Goal: Task Accomplishment & Management: Use online tool/utility

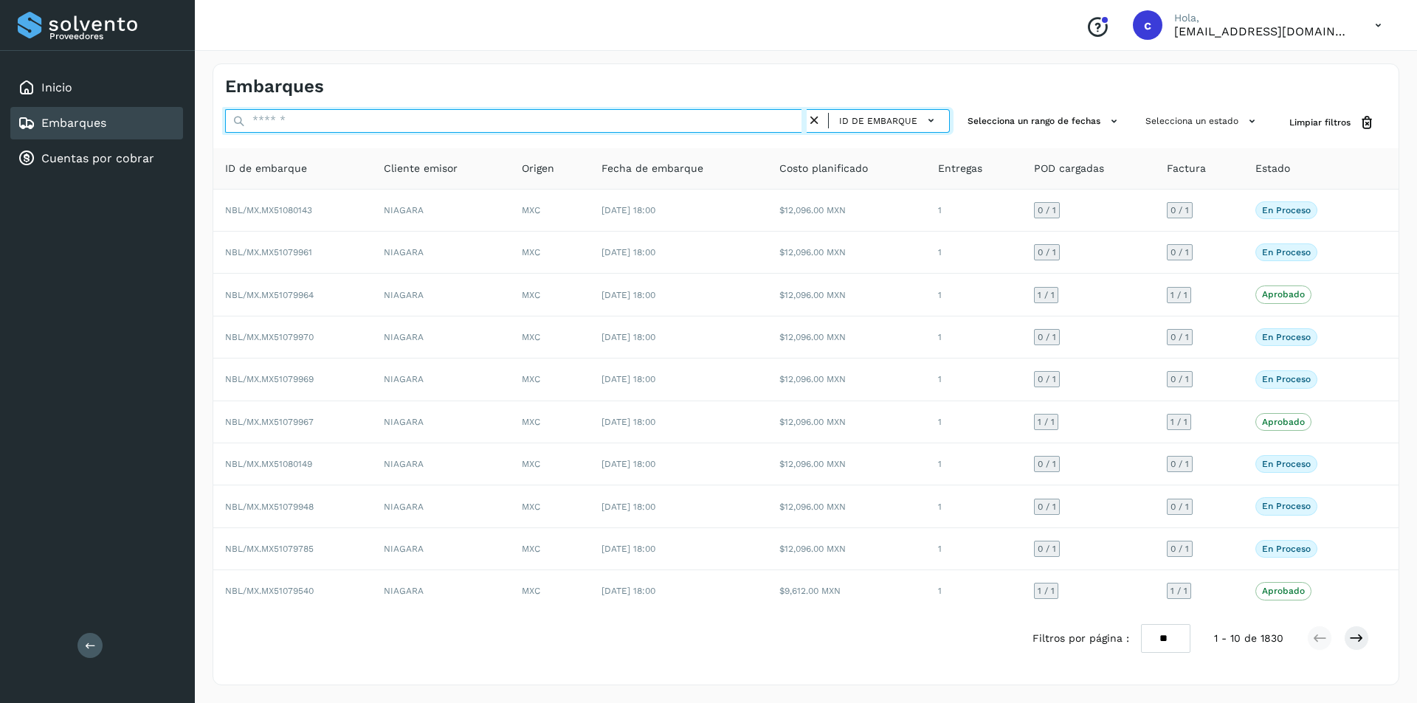
click at [460, 125] on input "text" at bounding box center [516, 121] width 582 height 24
type input "********"
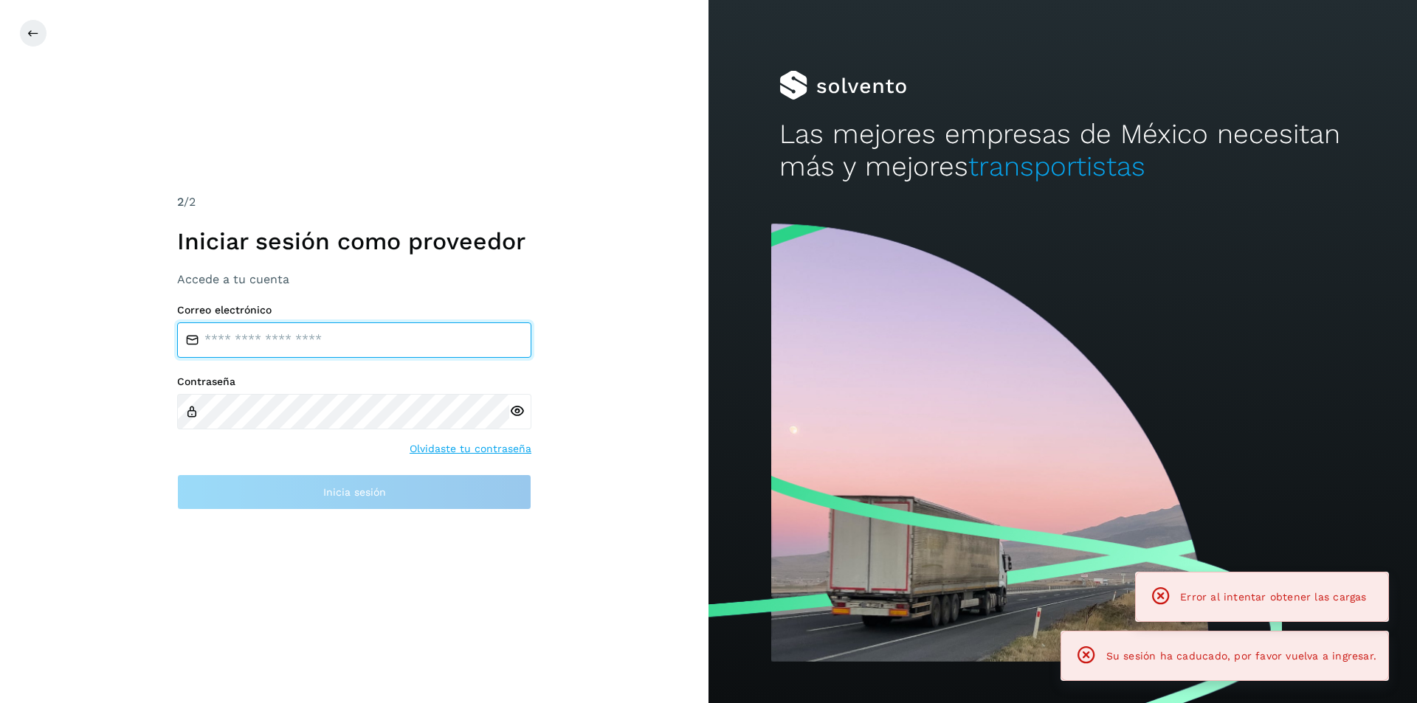
type input "**********"
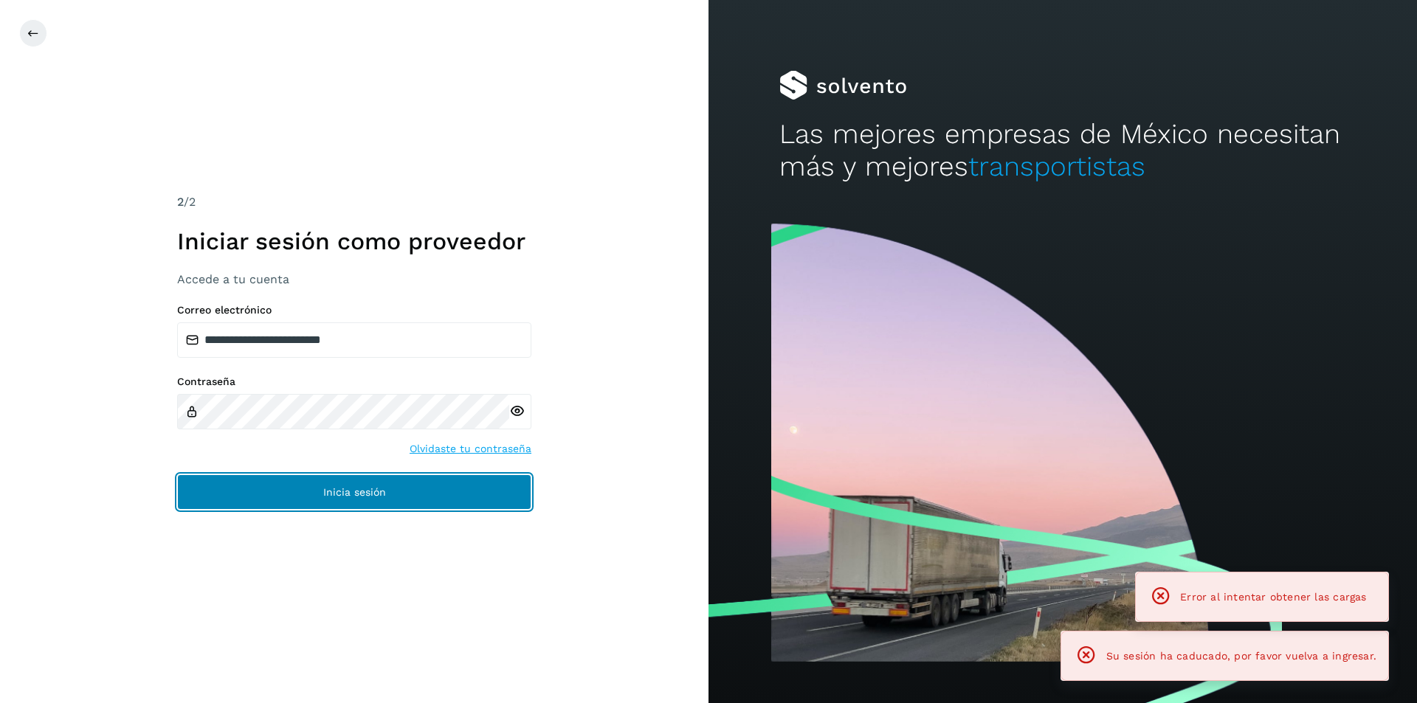
click at [365, 488] on span "Inicia sesión" at bounding box center [354, 492] width 63 height 10
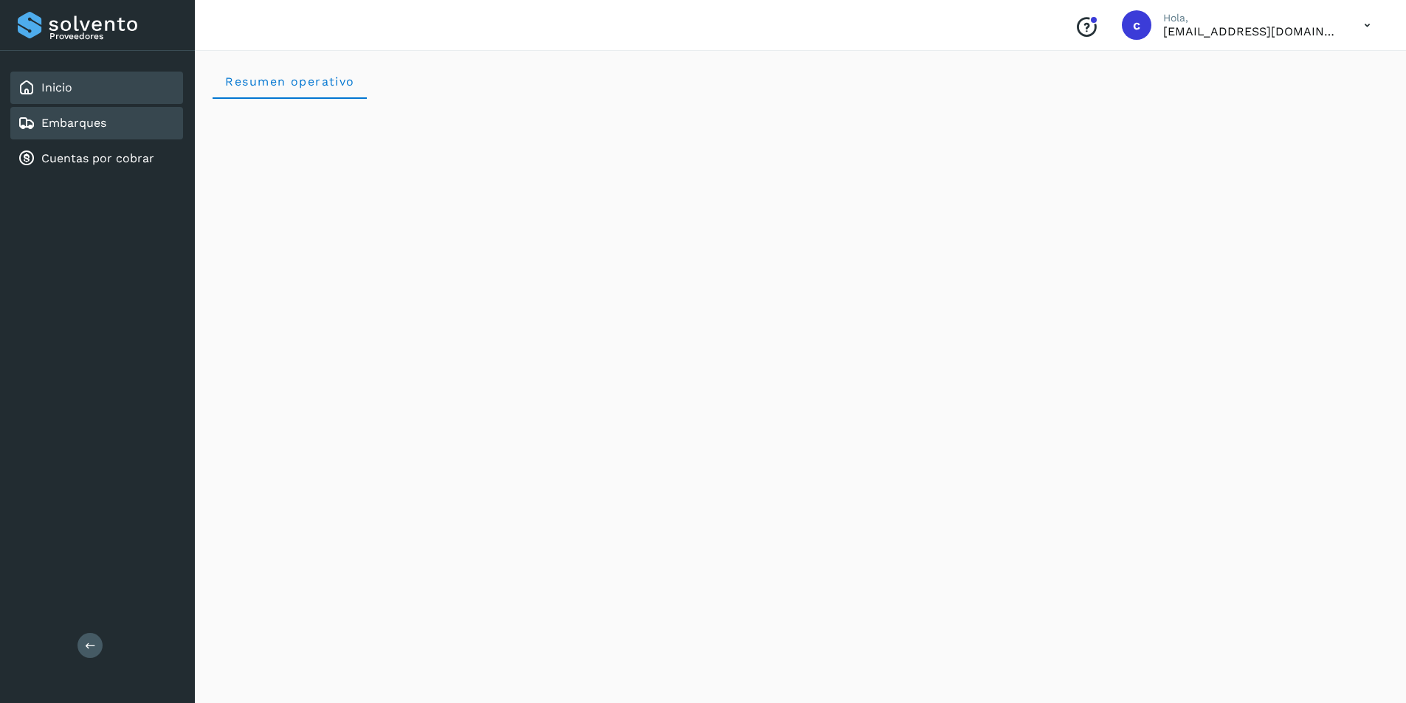
click at [147, 125] on div "Embarques" at bounding box center [96, 123] width 173 height 32
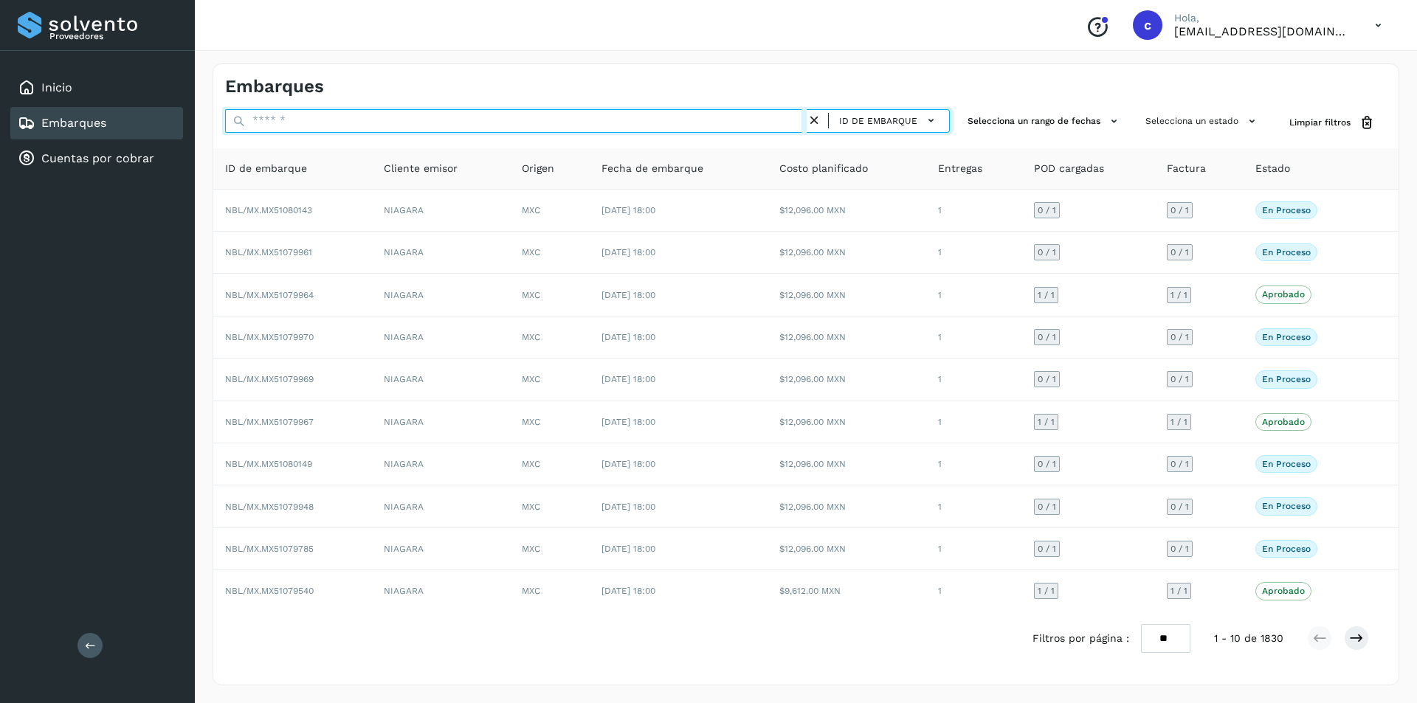
click at [434, 125] on input "text" at bounding box center [516, 121] width 582 height 24
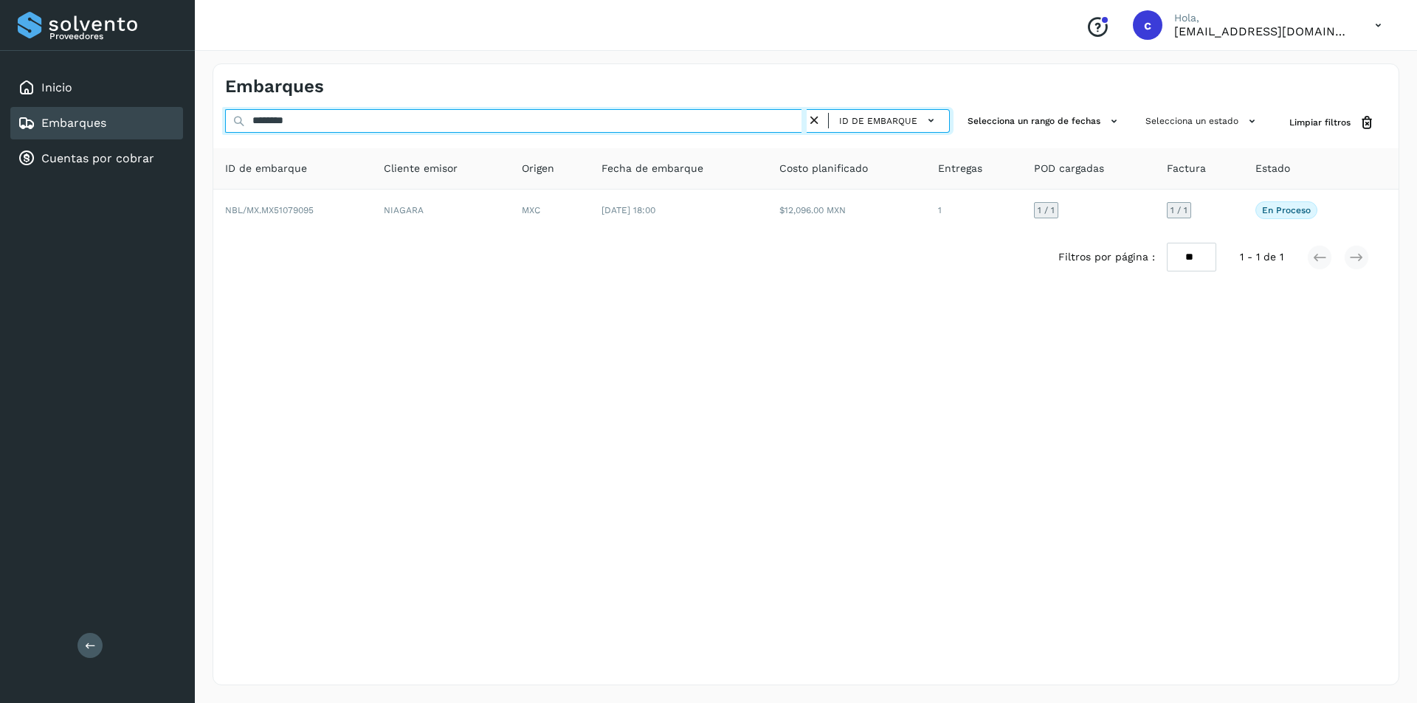
type input "********"
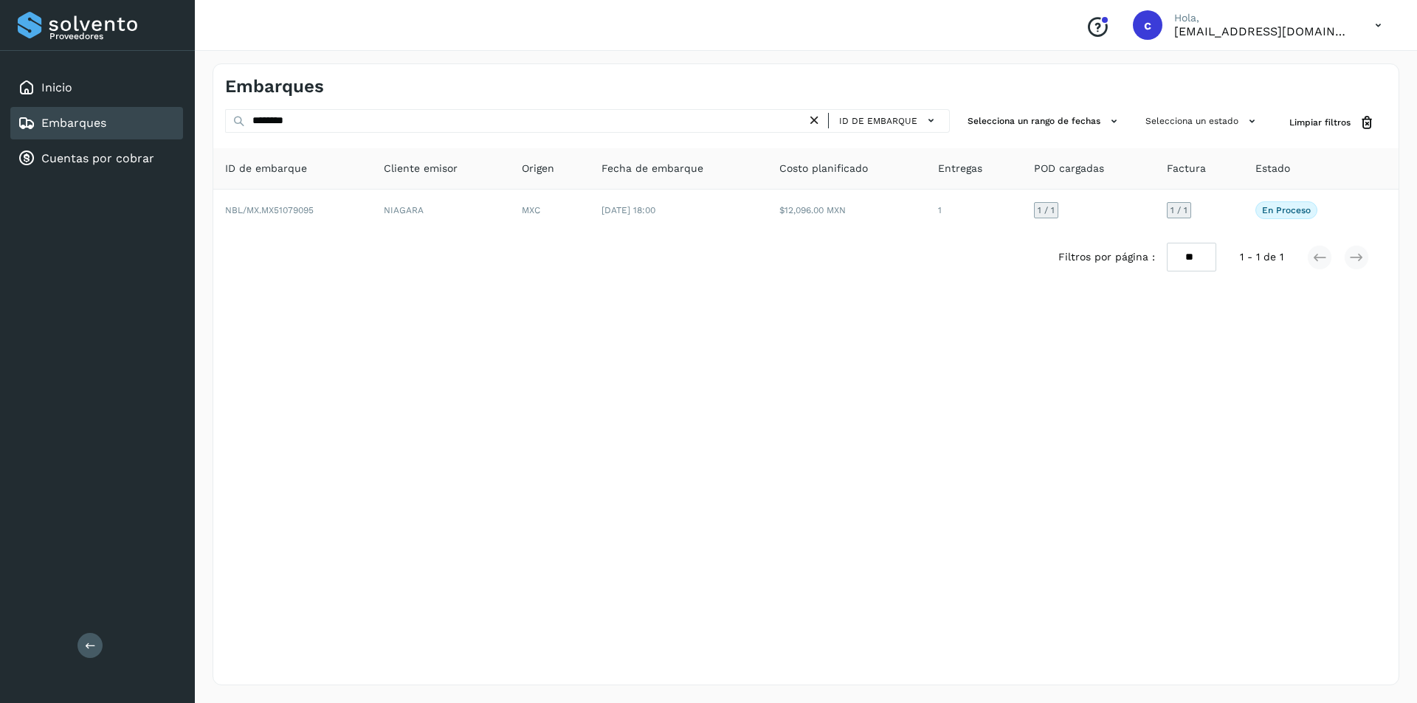
click at [77, 129] on link "Embarques" at bounding box center [73, 123] width 65 height 14
click at [818, 120] on icon at bounding box center [814, 120] width 15 height 15
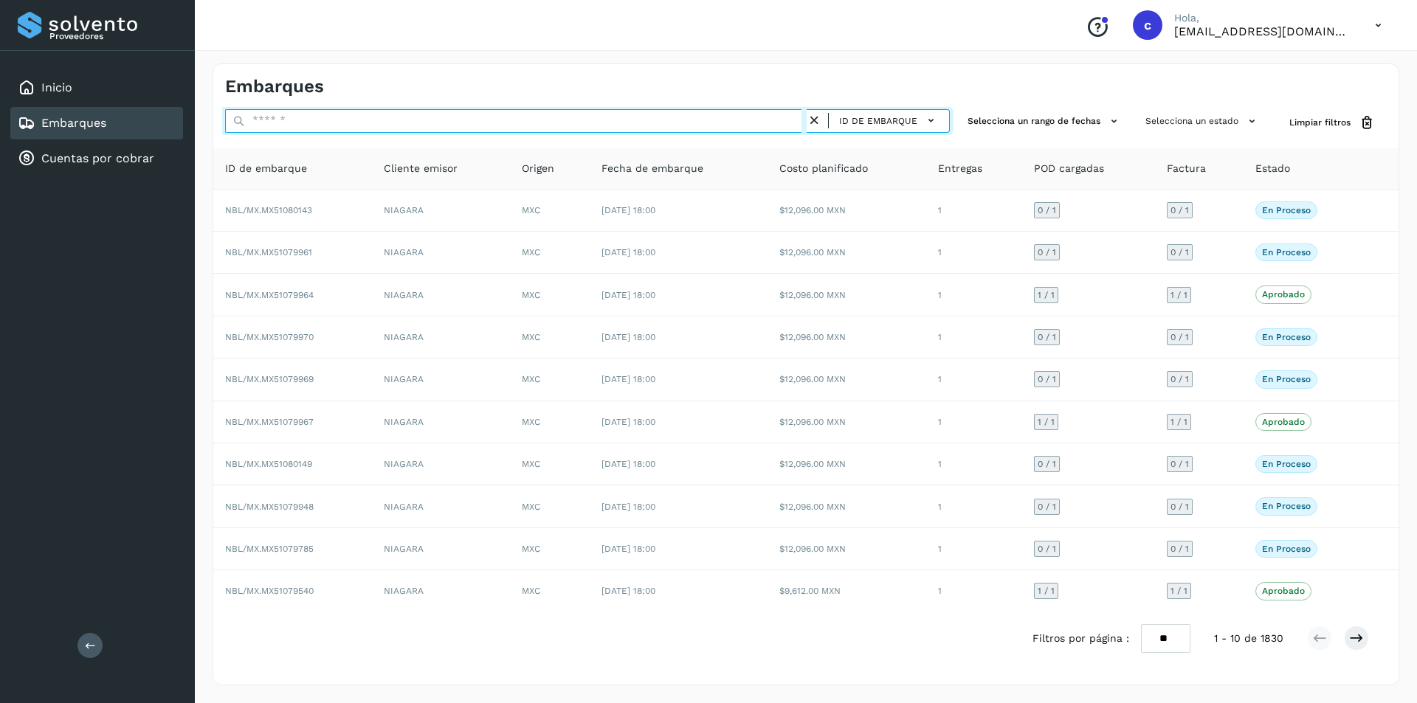
click at [715, 128] on input "text" at bounding box center [516, 121] width 582 height 24
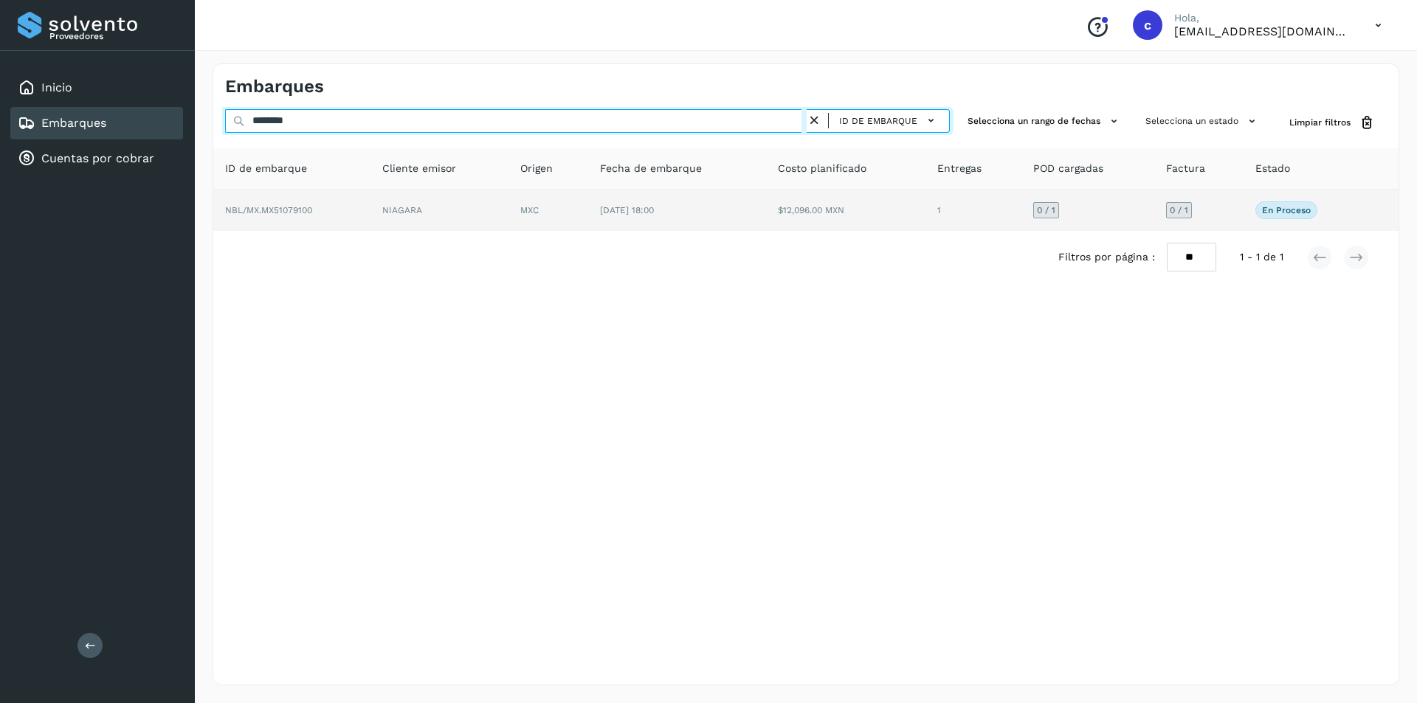
type input "********"
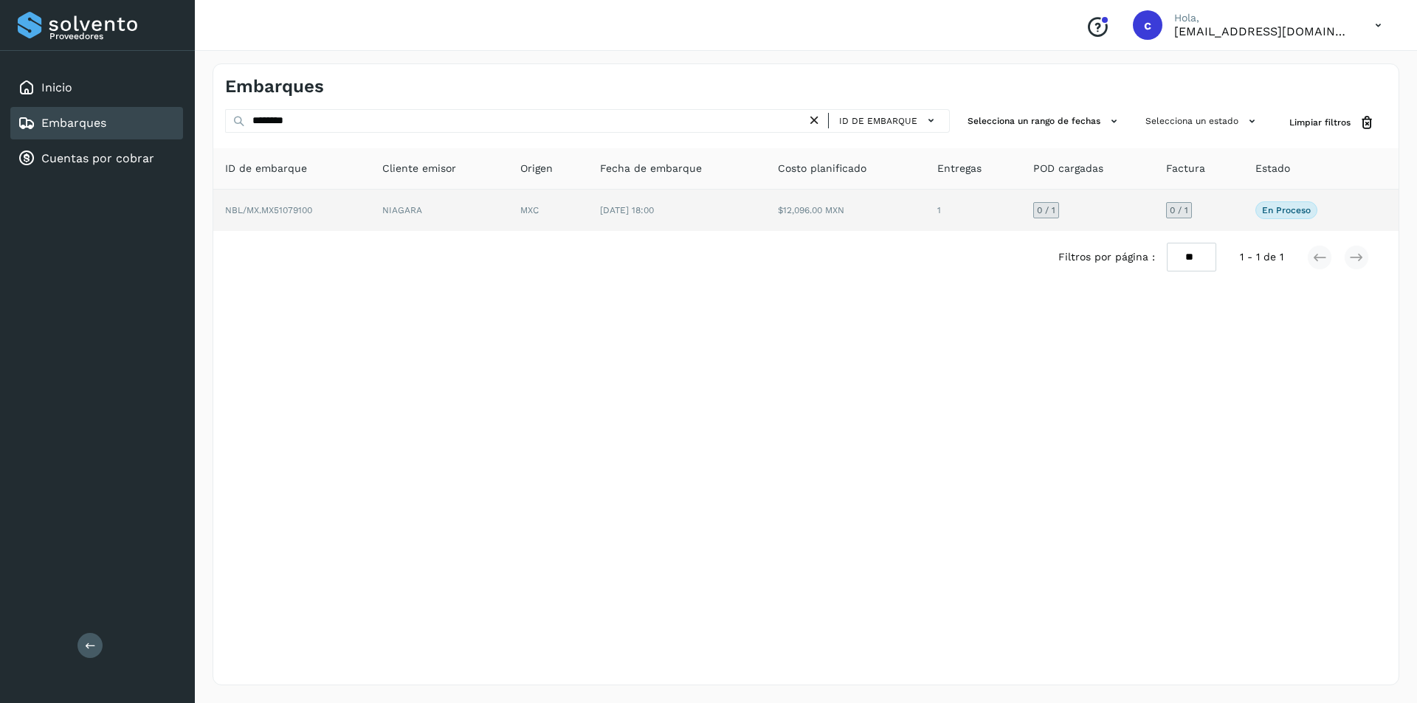
click at [520, 214] on td "MXC" at bounding box center [549, 210] width 80 height 41
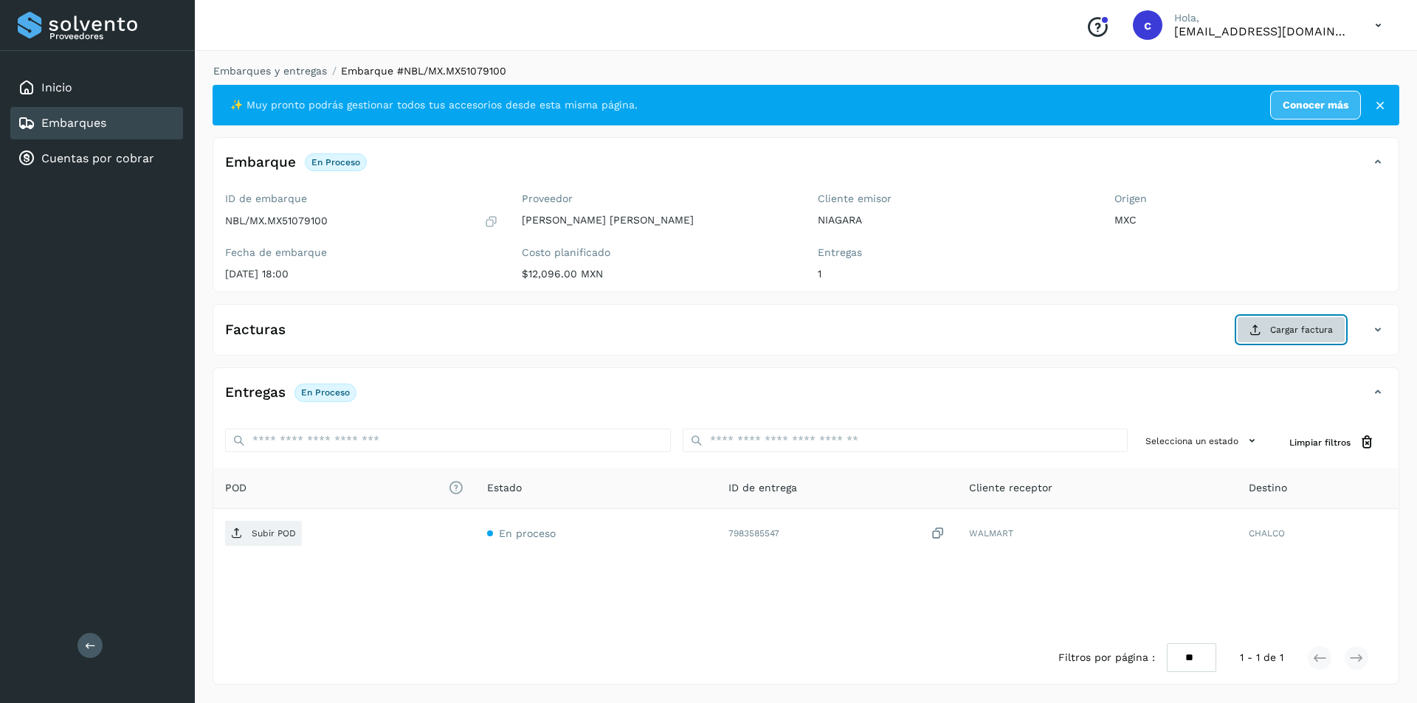
click at [1322, 328] on span "Cargar factura" at bounding box center [1301, 329] width 63 height 13
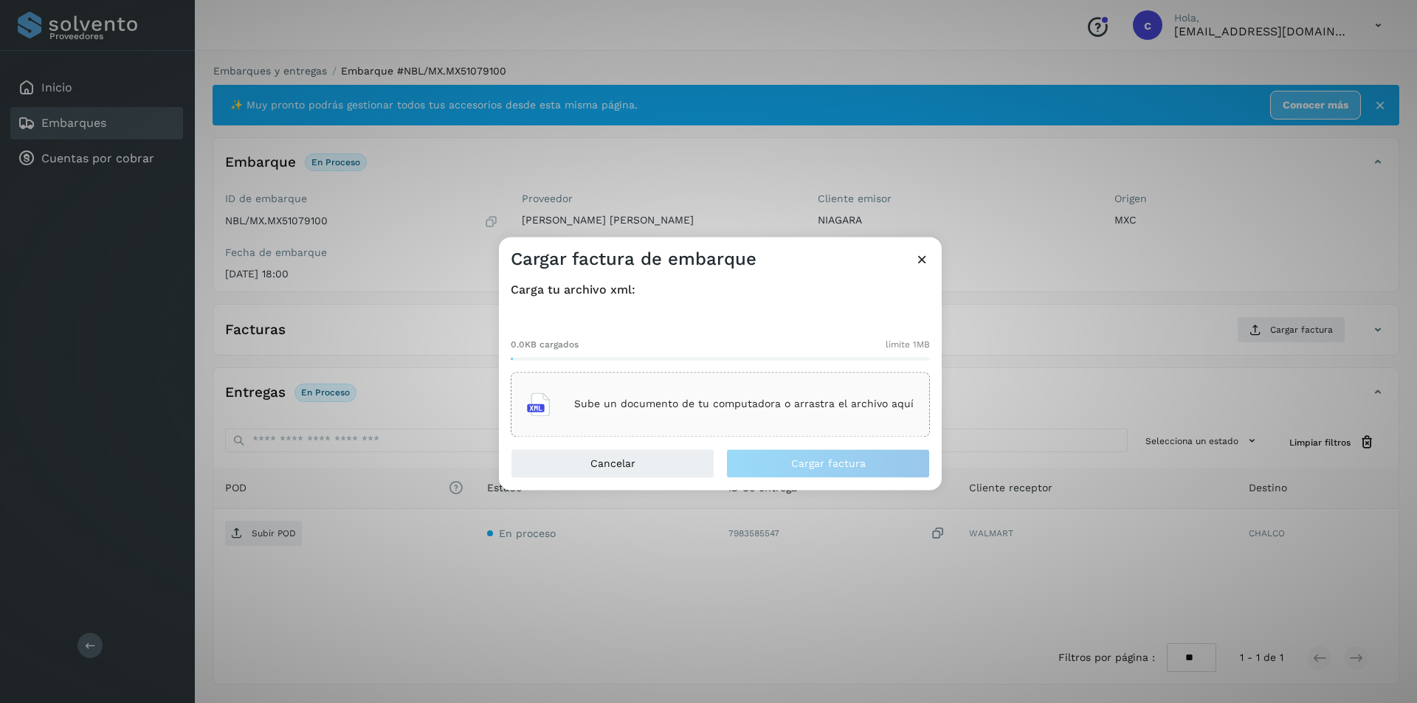
click at [765, 410] on p "Sube un documento de tu computadora o arrastra el archivo aquí" at bounding box center [744, 405] width 340 height 13
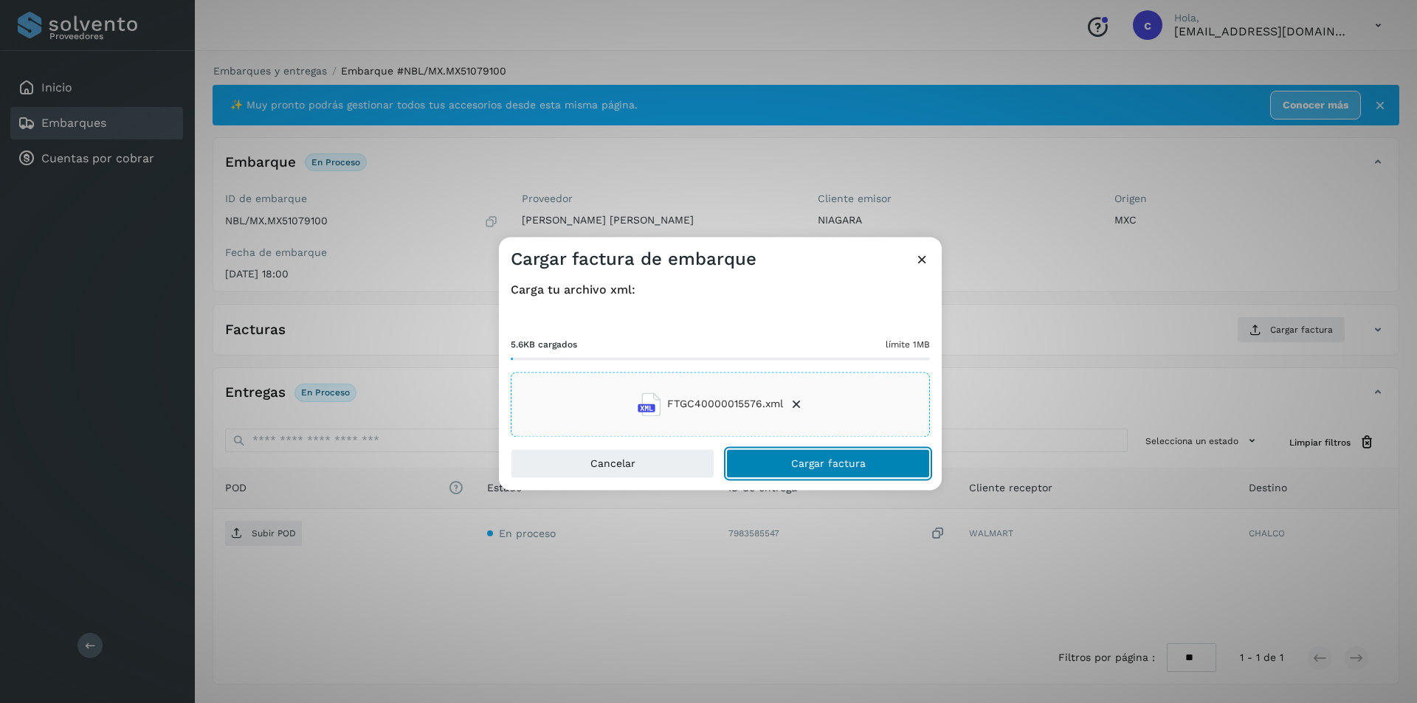
click at [898, 473] on button "Cargar factura" at bounding box center [828, 464] width 204 height 30
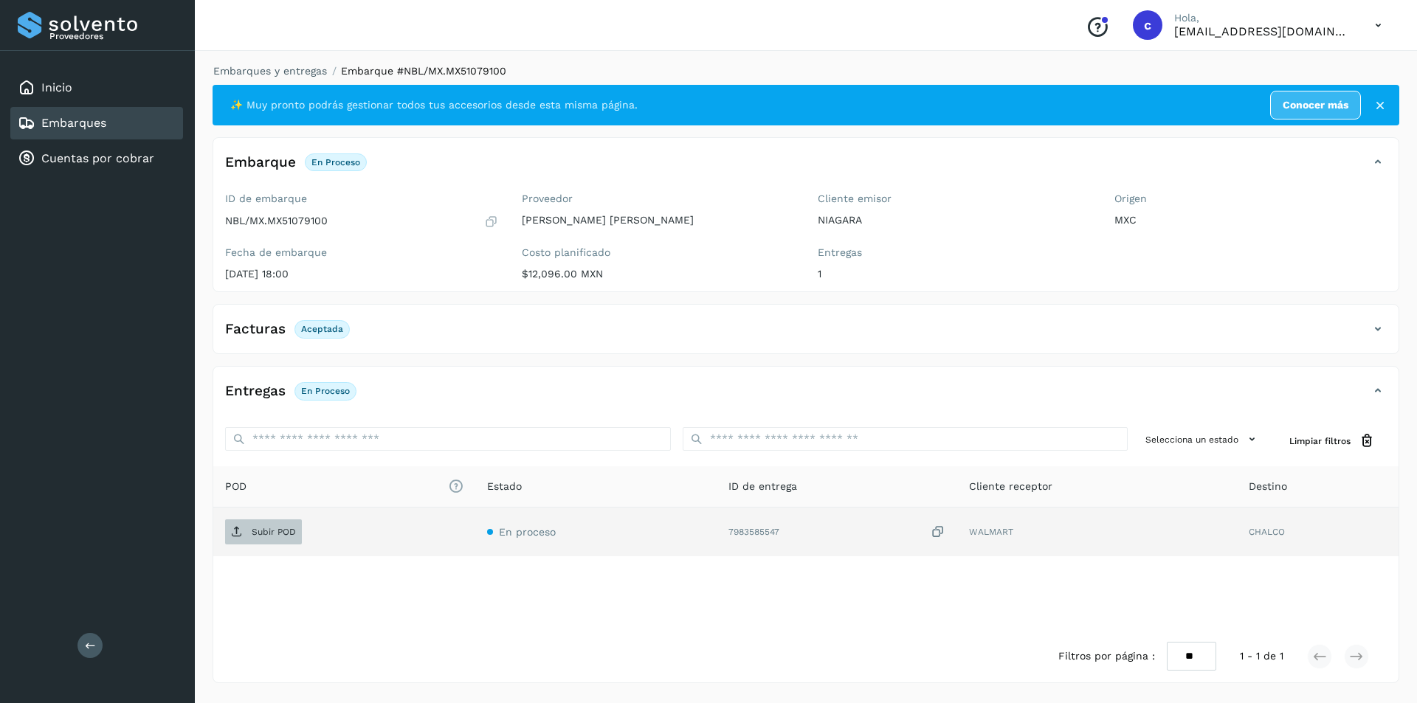
click at [279, 525] on span "Subir POD" at bounding box center [263, 532] width 77 height 24
click at [274, 537] on span "PDF" at bounding box center [249, 532] width 49 height 24
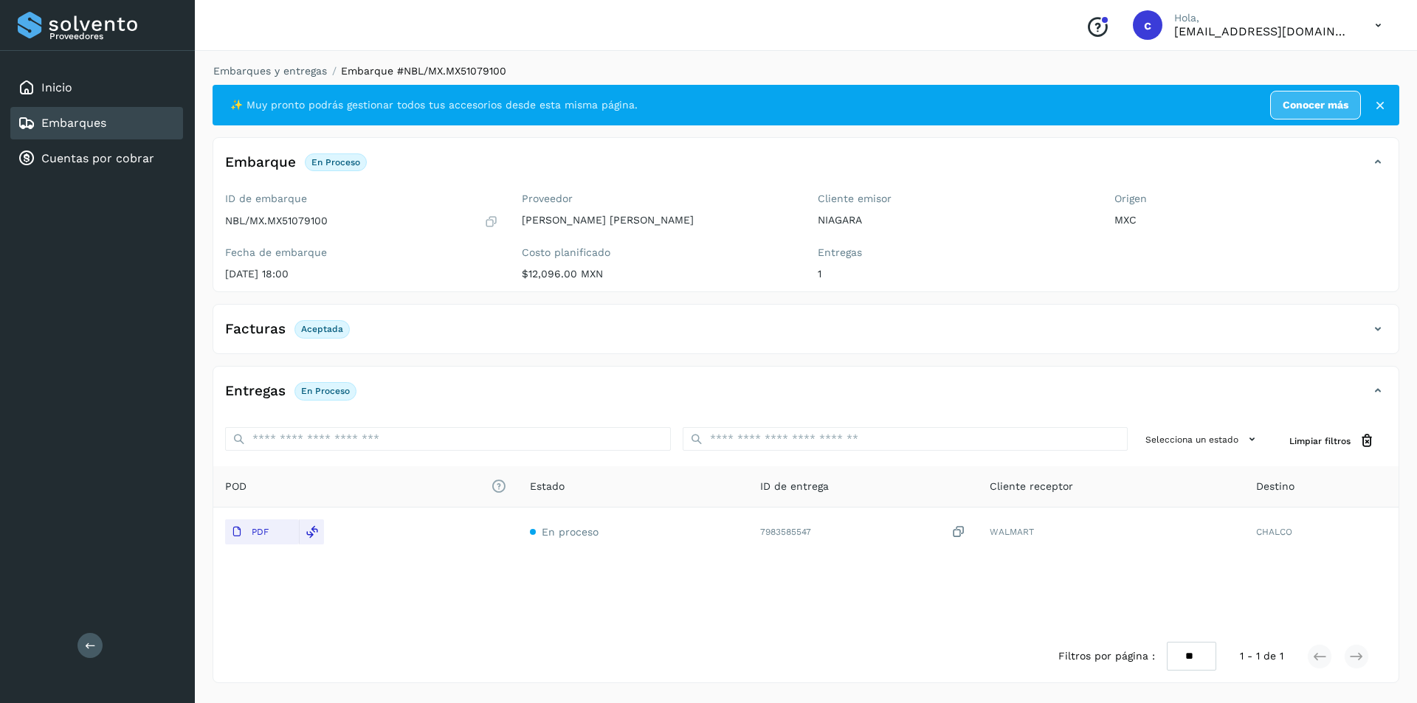
click at [132, 120] on div "Embarques" at bounding box center [96, 123] width 173 height 32
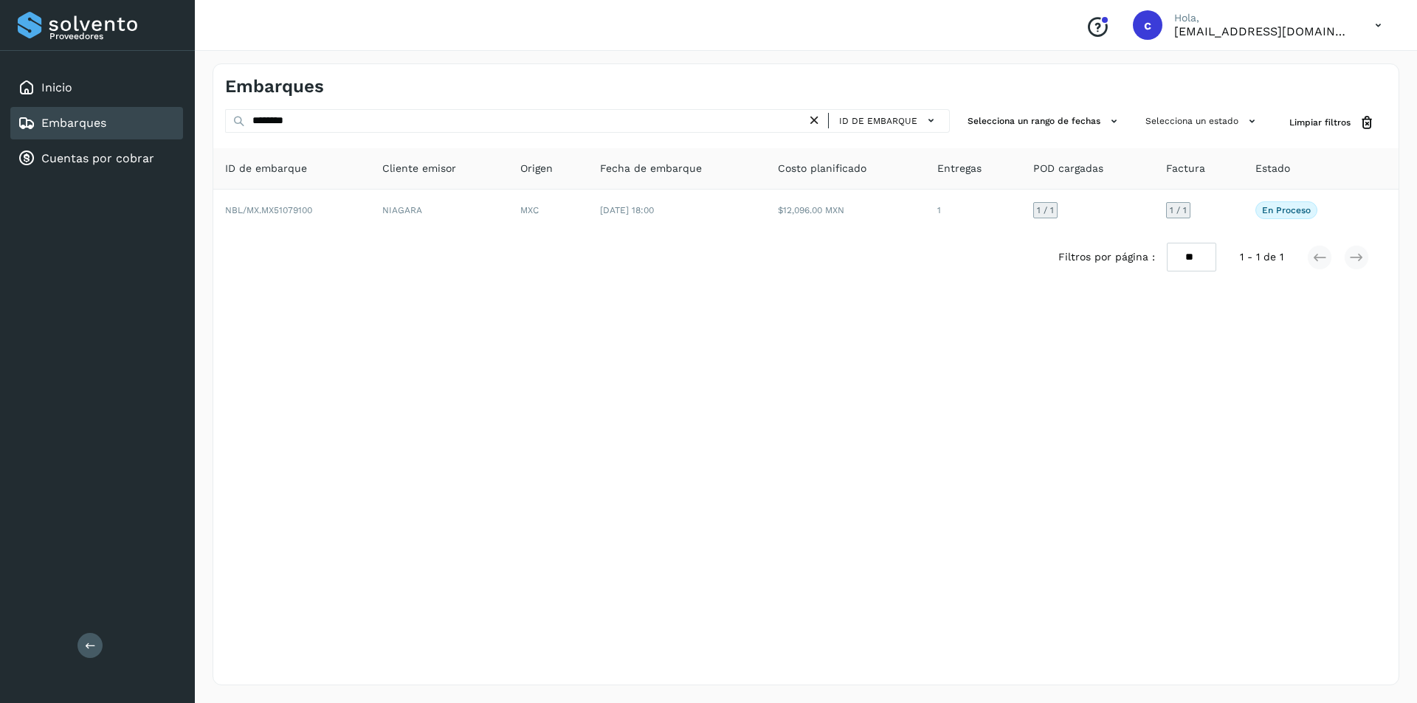
click at [818, 124] on icon at bounding box center [814, 120] width 15 height 15
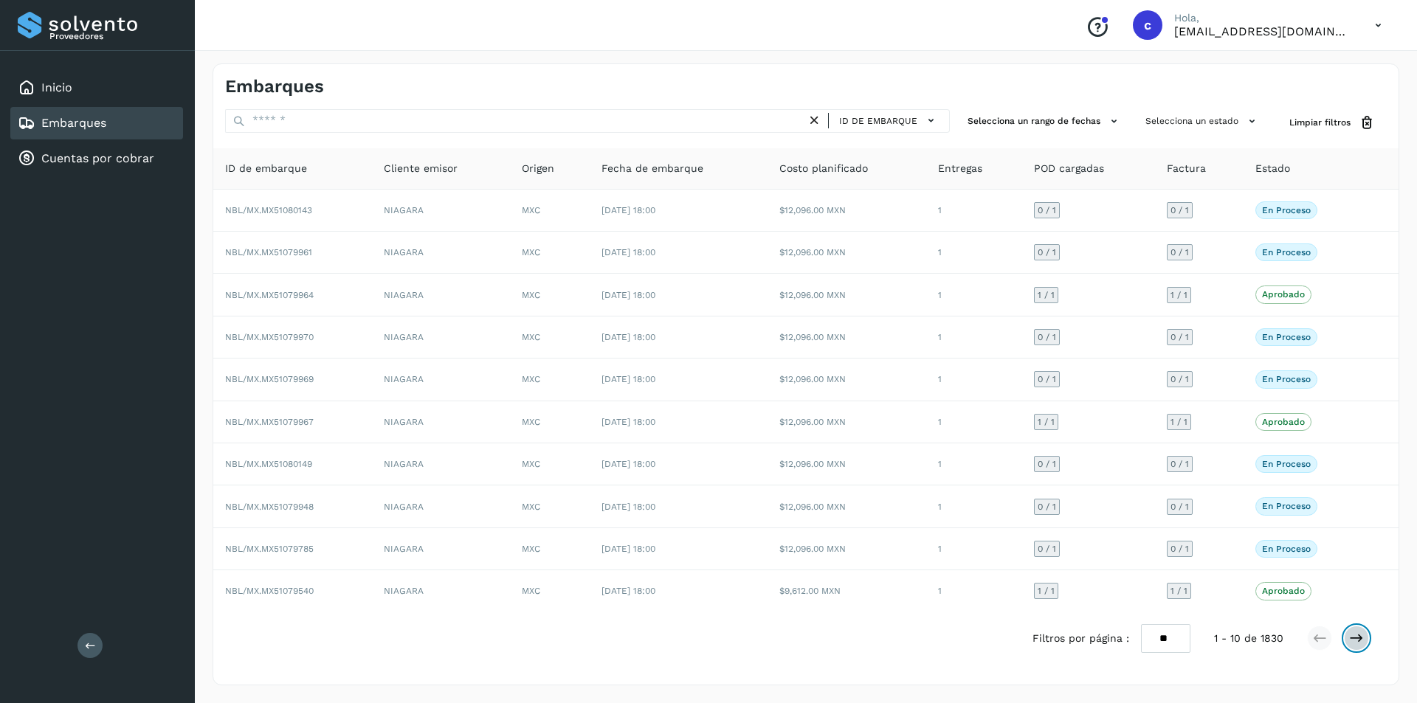
click at [1352, 635] on icon at bounding box center [1356, 638] width 15 height 15
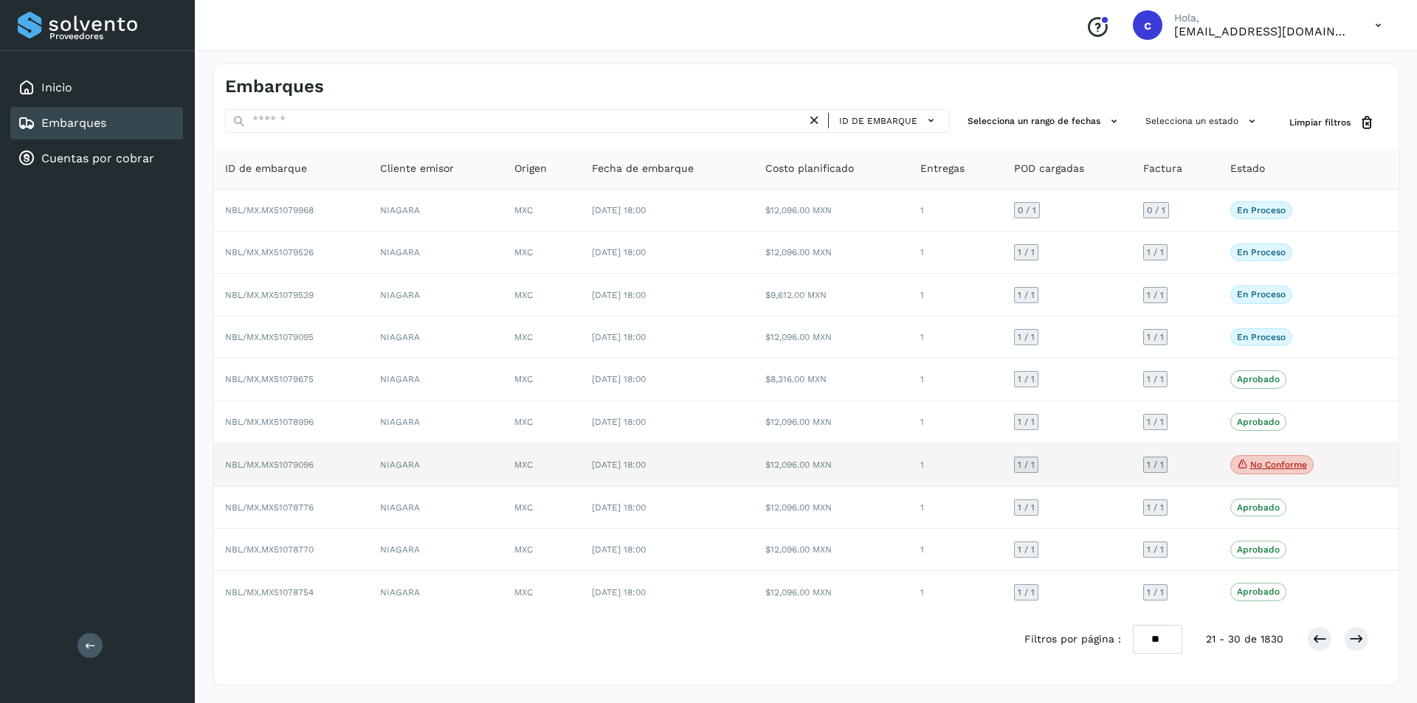
click at [1267, 461] on p "No conforme" at bounding box center [1278, 465] width 57 height 10
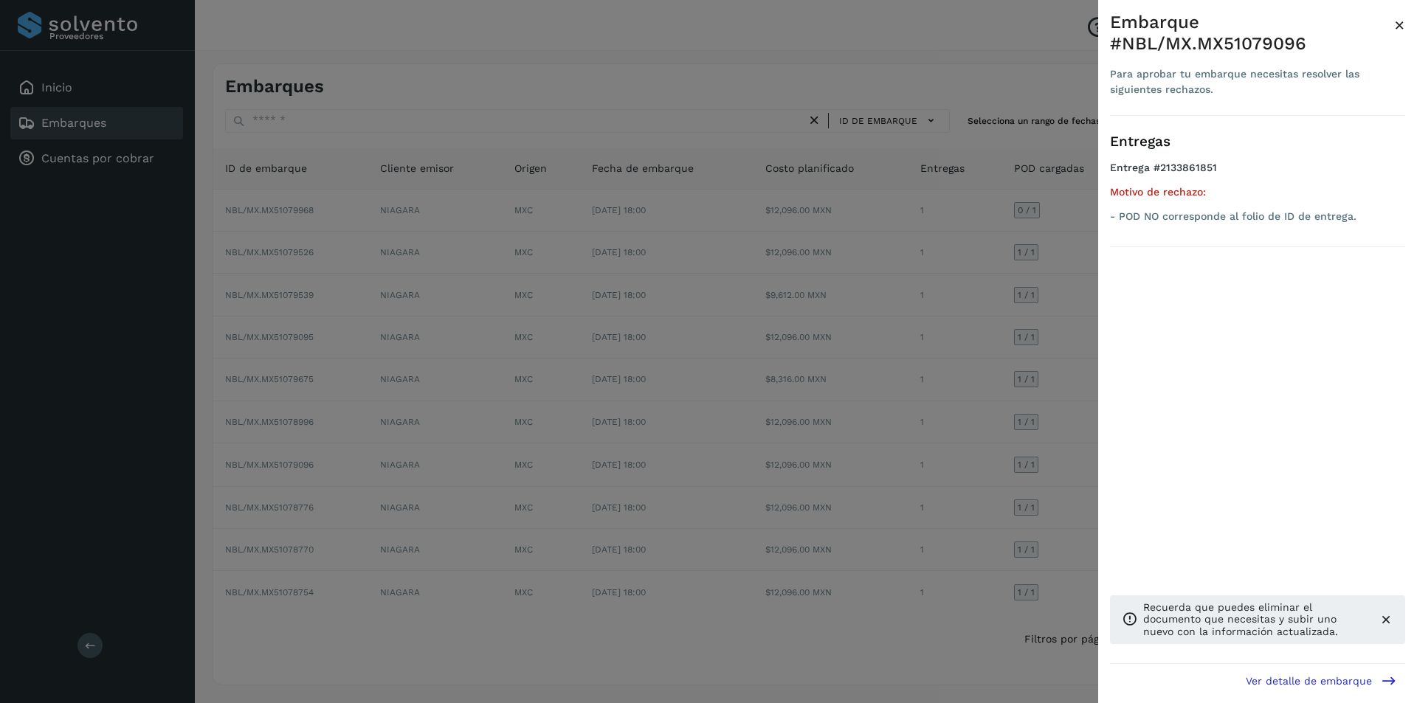
click at [1072, 426] on div at bounding box center [708, 351] width 1417 height 703
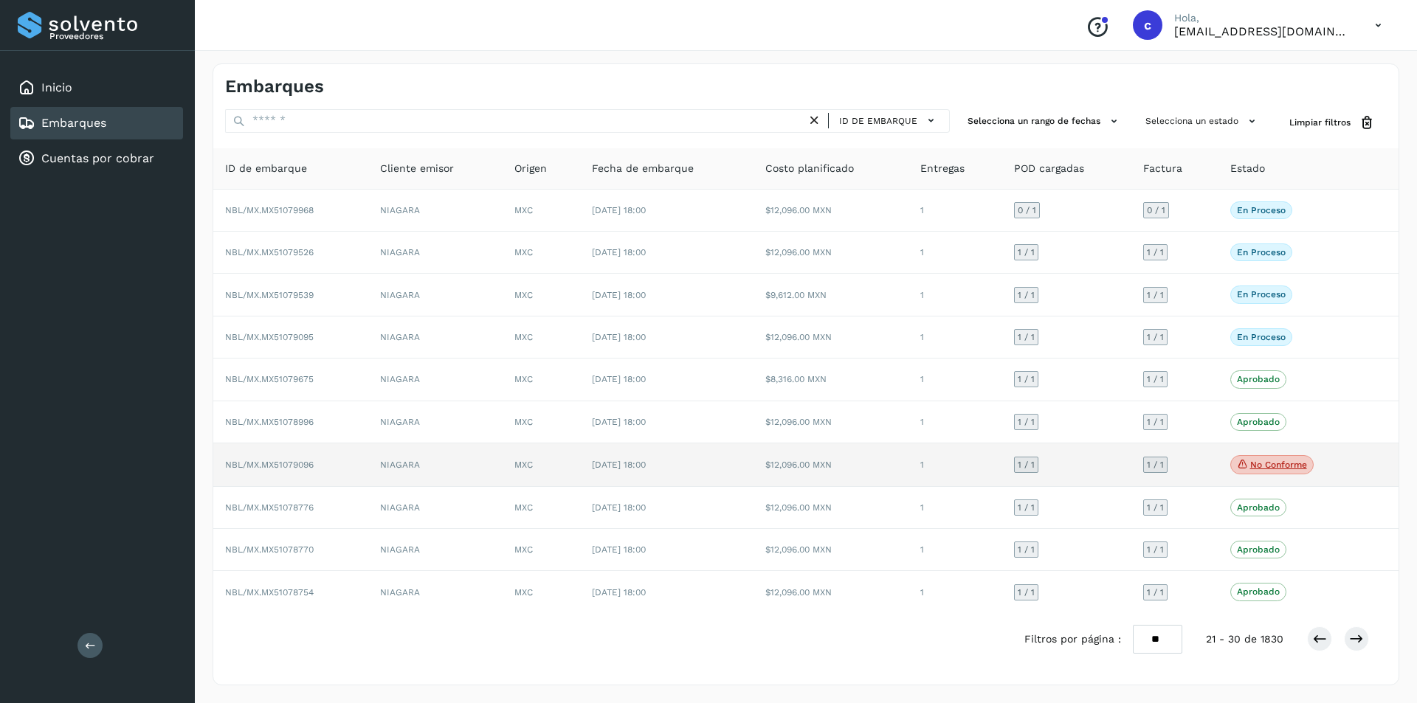
click at [628, 460] on span "[DATE] 18:00" at bounding box center [619, 465] width 54 height 10
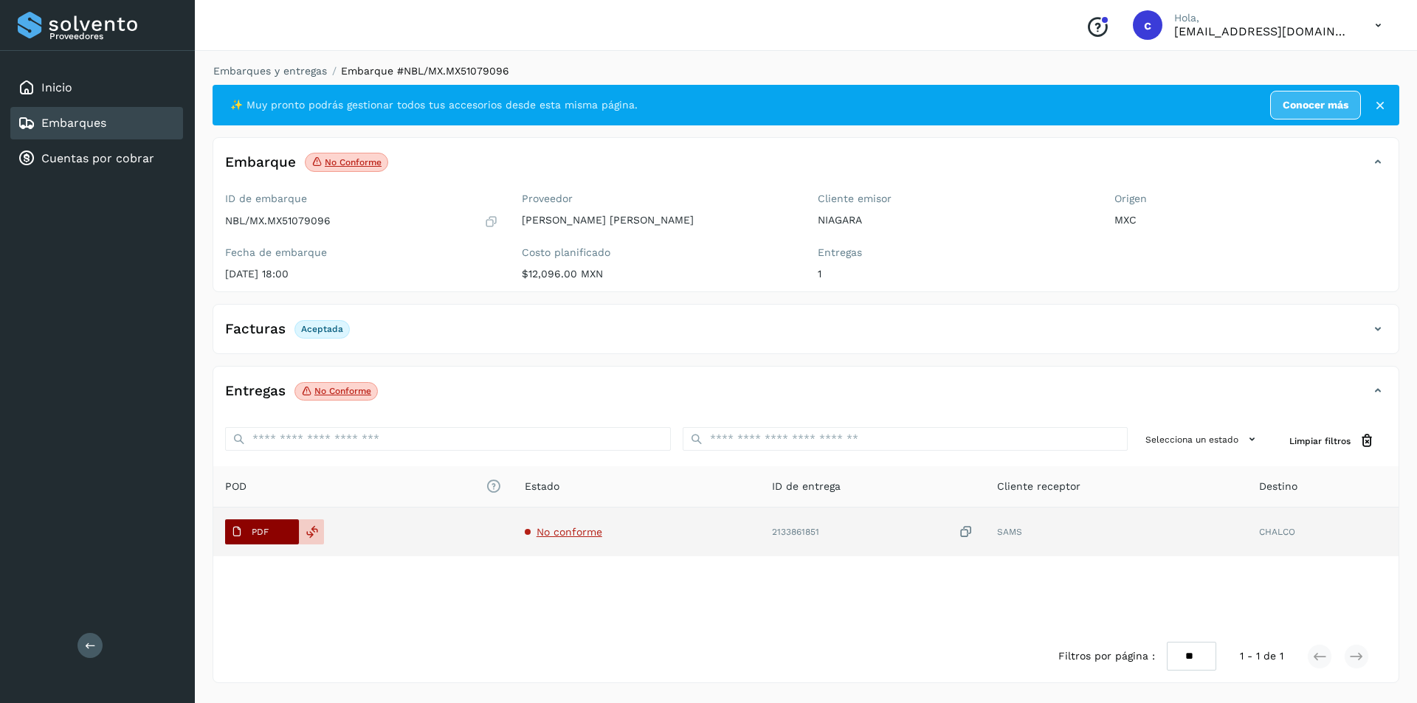
click at [275, 527] on button "PDF" at bounding box center [262, 532] width 74 height 25
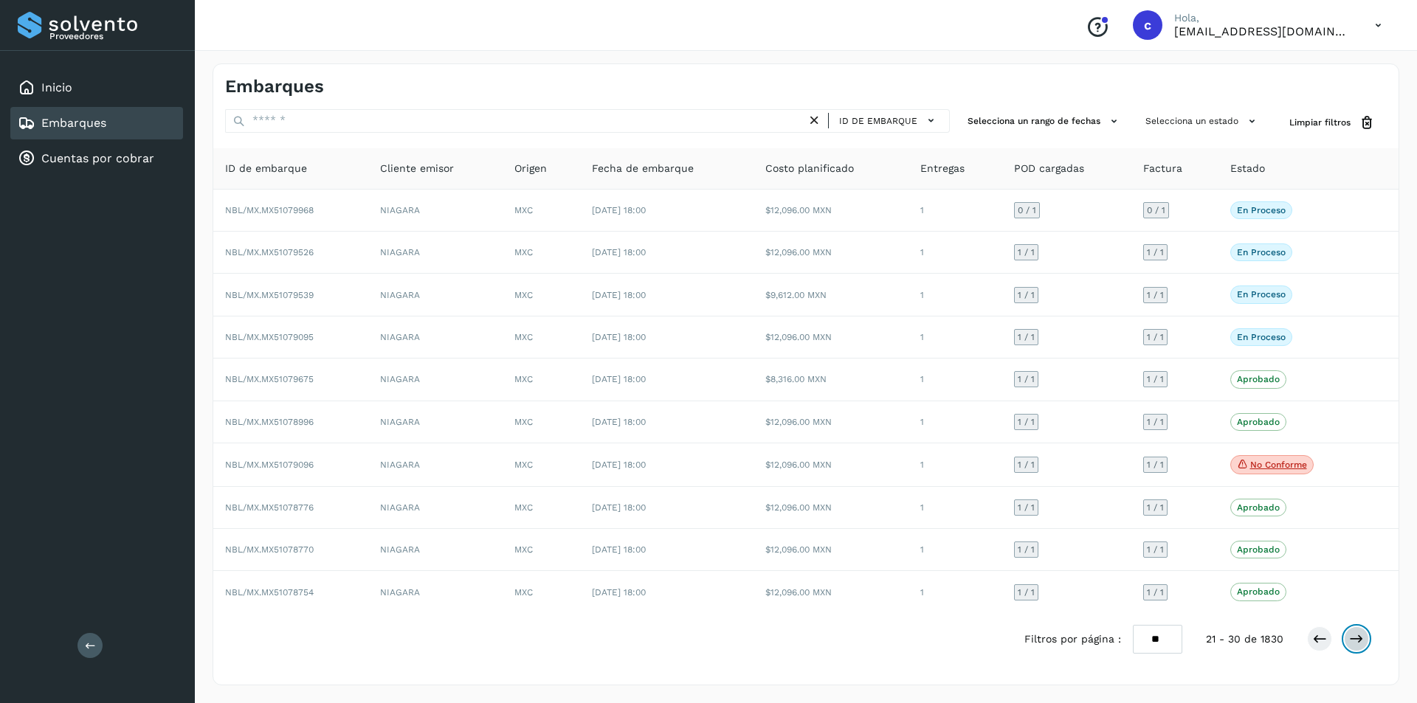
click at [1361, 644] on icon at bounding box center [1356, 639] width 15 height 15
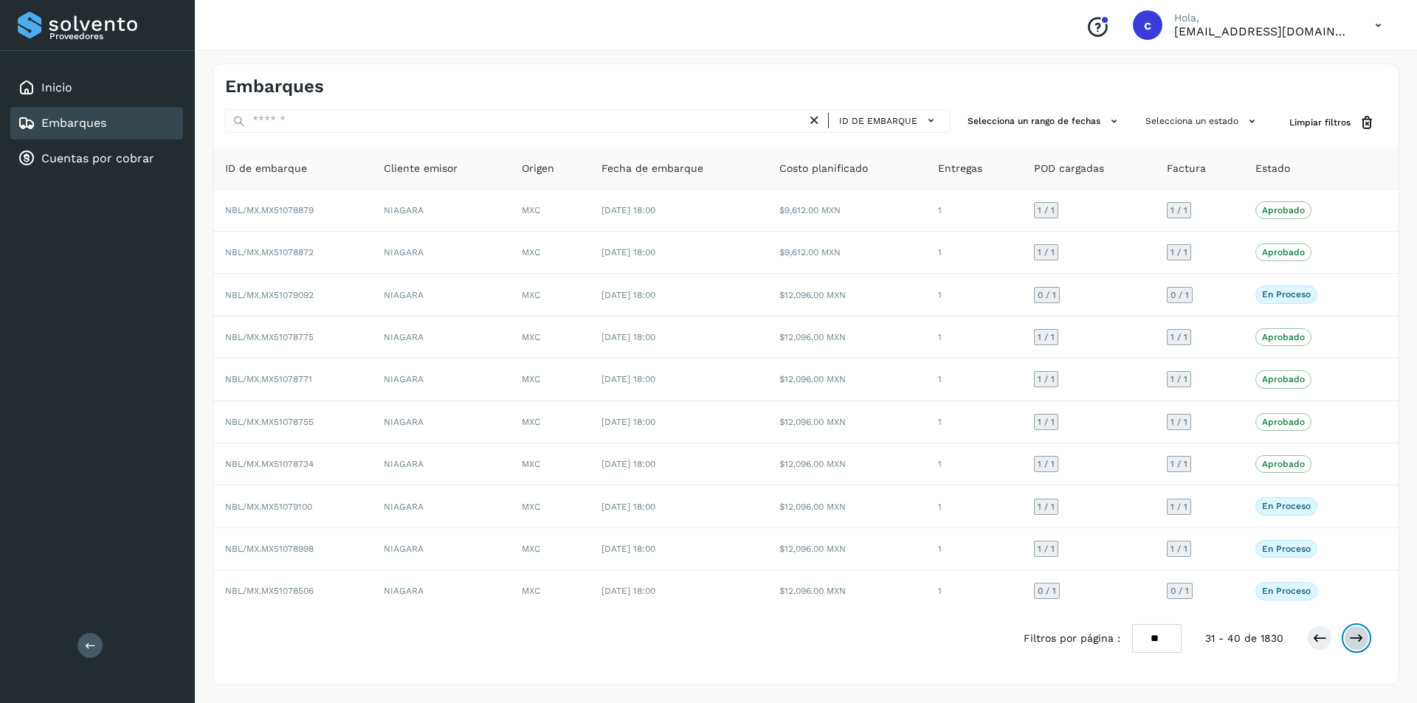
click at [1351, 630] on button at bounding box center [1356, 638] width 25 height 25
click at [1362, 636] on icon at bounding box center [1356, 638] width 15 height 15
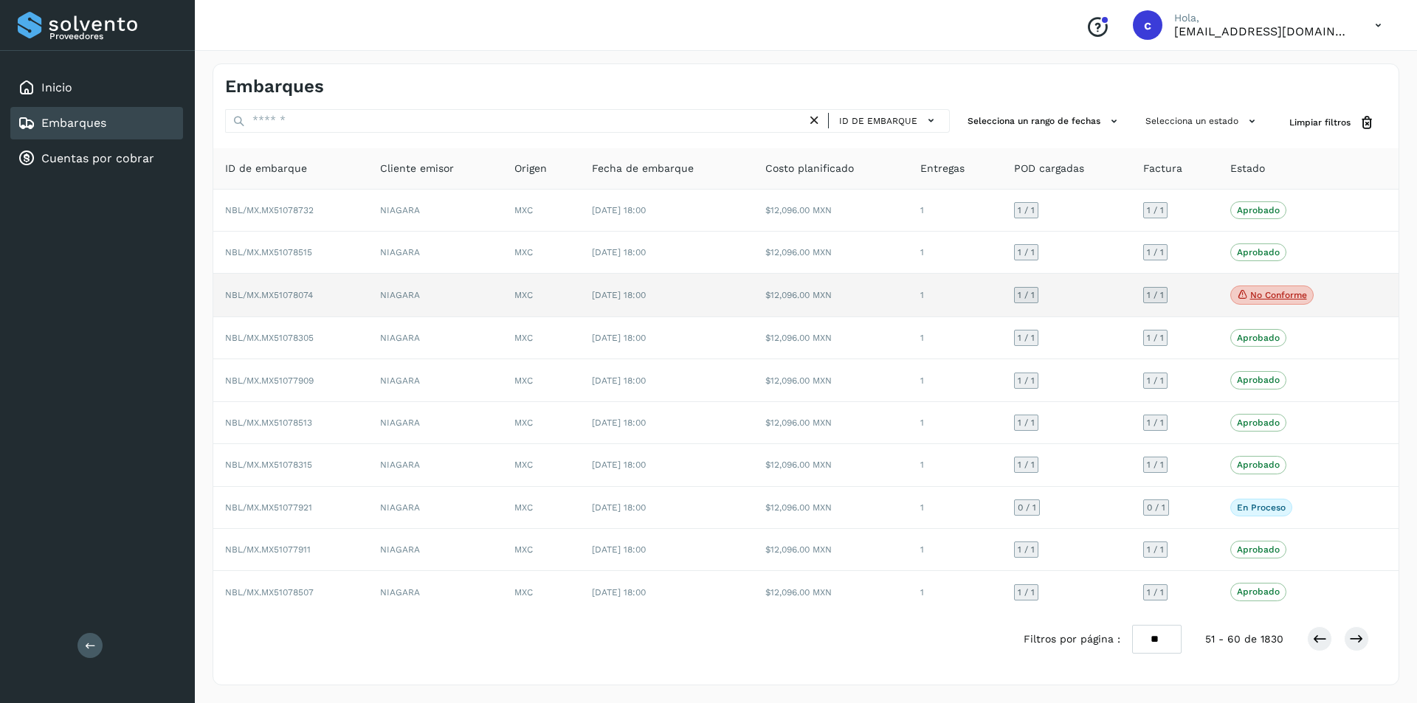
click at [1272, 297] on p "No conforme" at bounding box center [1278, 295] width 57 height 10
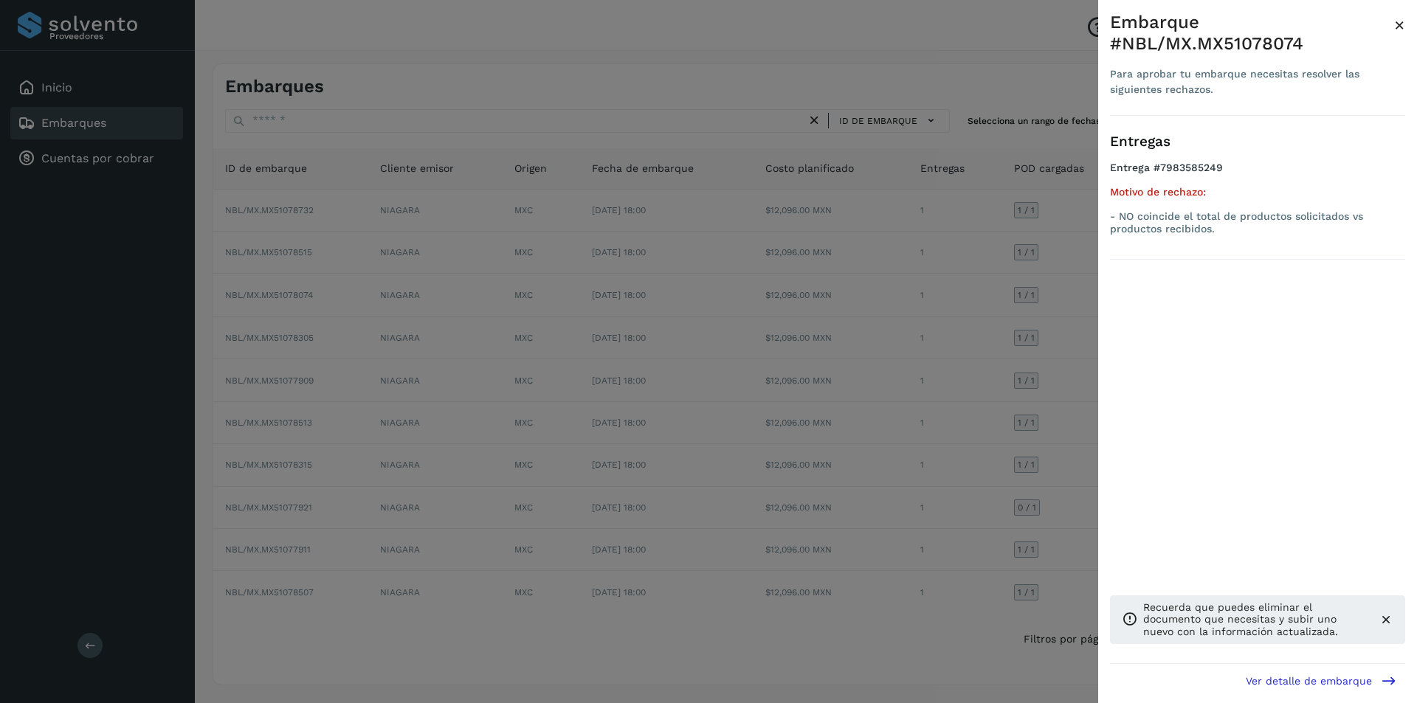
click at [938, 371] on div at bounding box center [708, 351] width 1417 height 703
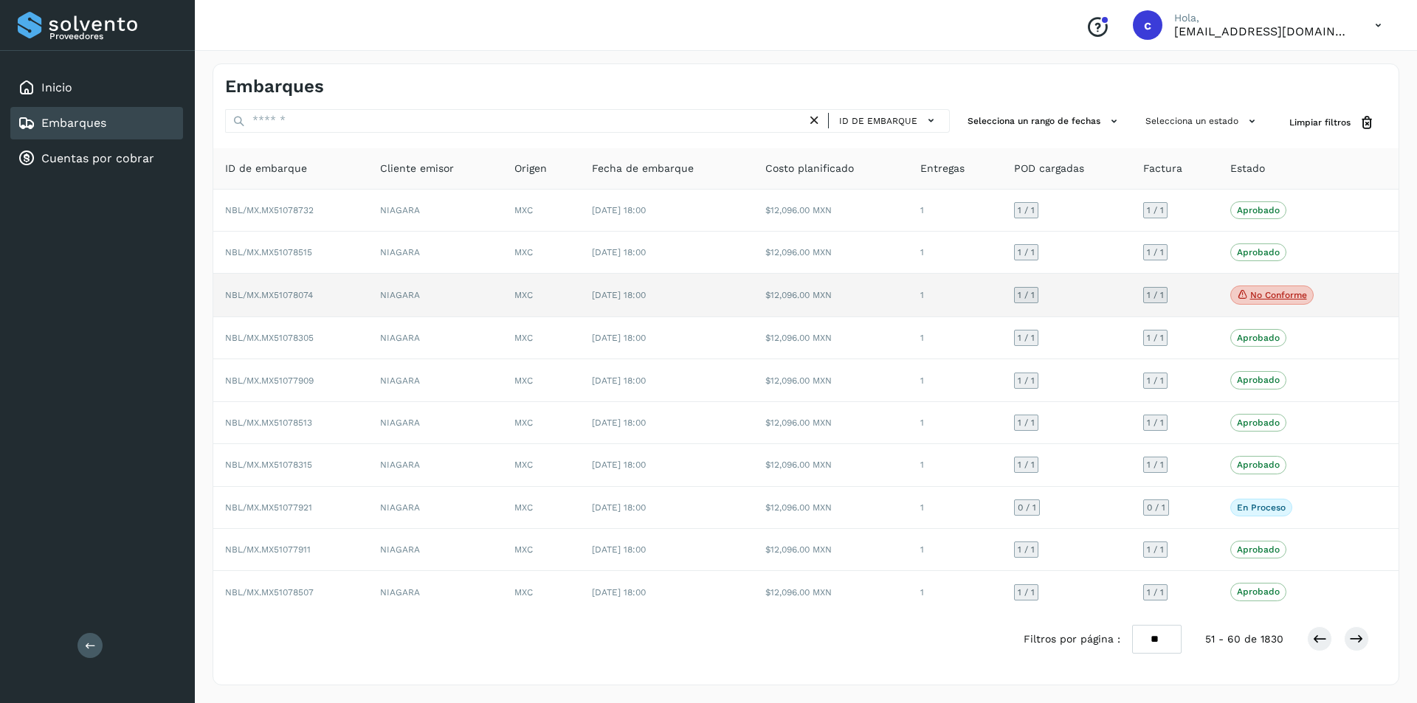
click at [1256, 299] on p "No conforme" at bounding box center [1278, 295] width 57 height 10
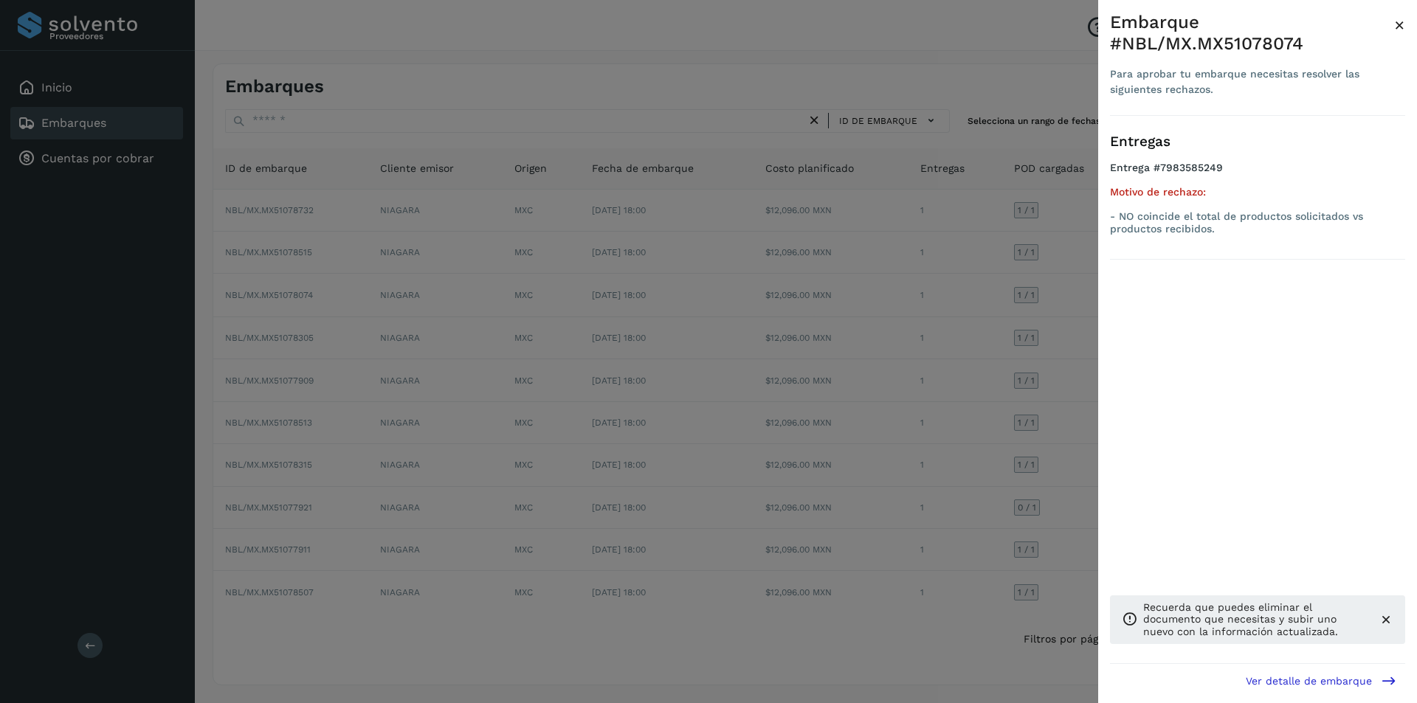
drag, startPoint x: 970, startPoint y: 321, endPoint x: 987, endPoint y: 333, distance: 20.7
click at [972, 321] on div at bounding box center [708, 351] width 1417 height 703
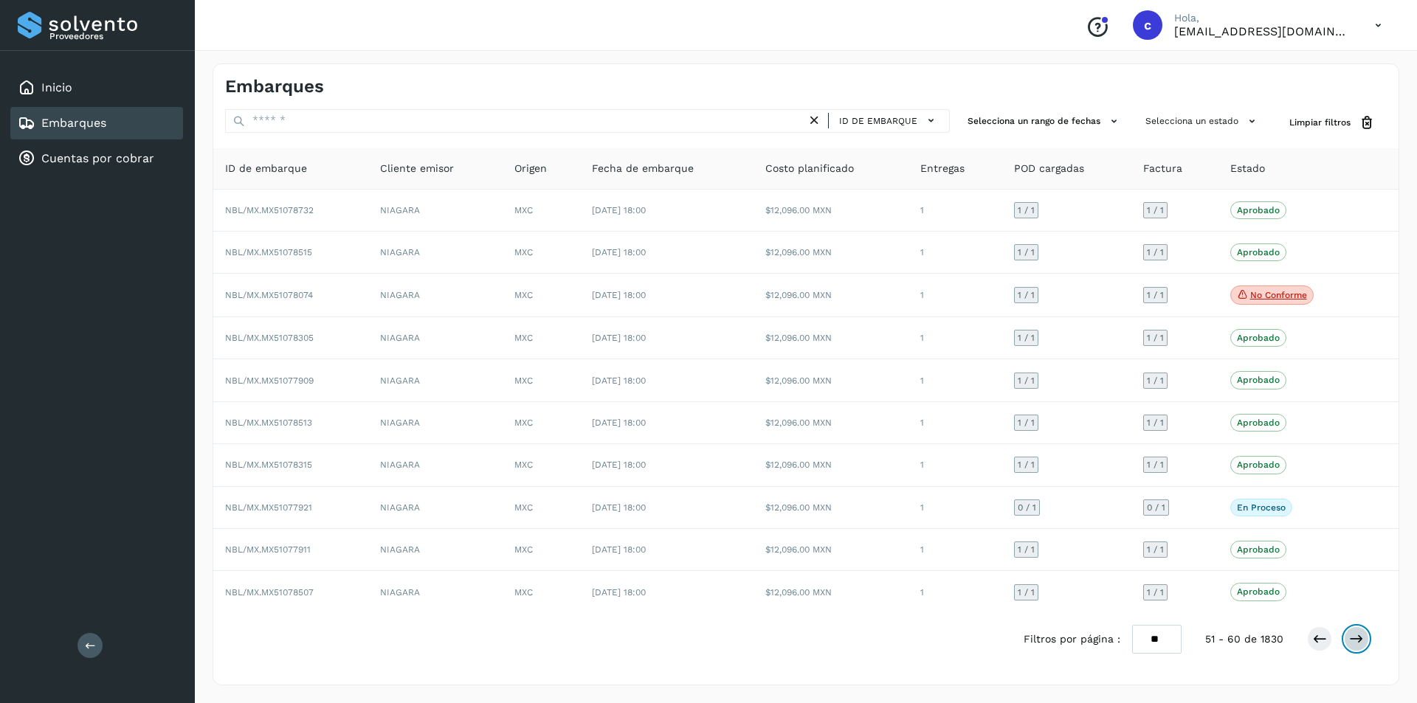
click at [1351, 636] on icon at bounding box center [1356, 639] width 15 height 15
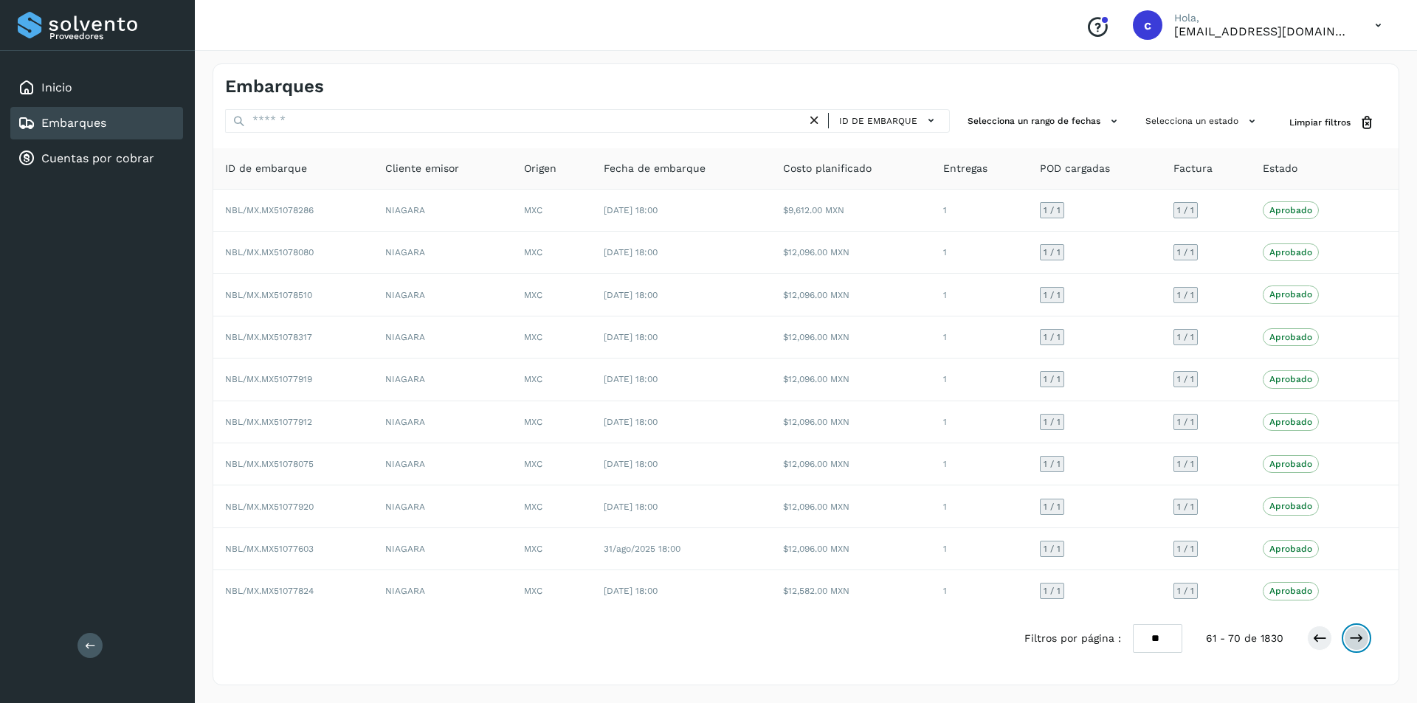
click at [1351, 646] on button at bounding box center [1356, 638] width 25 height 25
click at [1317, 635] on icon at bounding box center [1319, 638] width 15 height 15
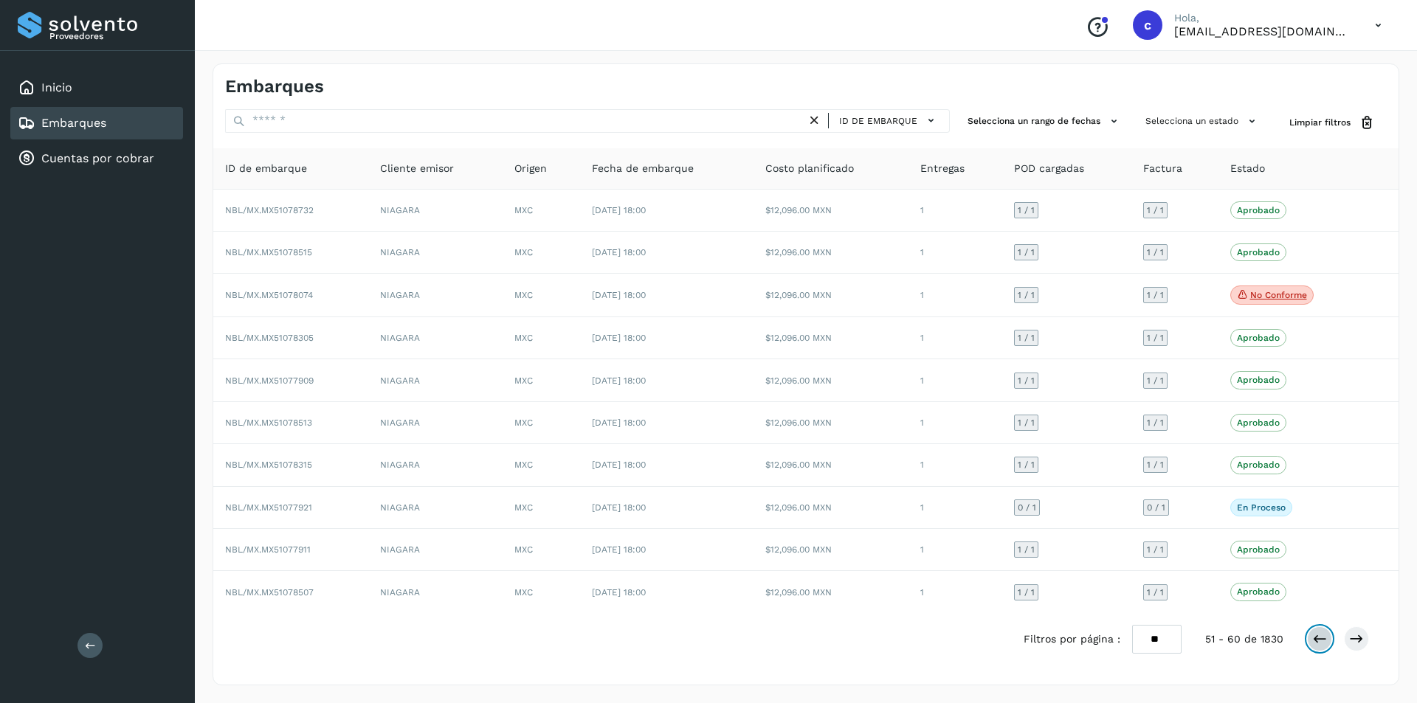
click at [1317, 635] on icon at bounding box center [1319, 639] width 15 height 15
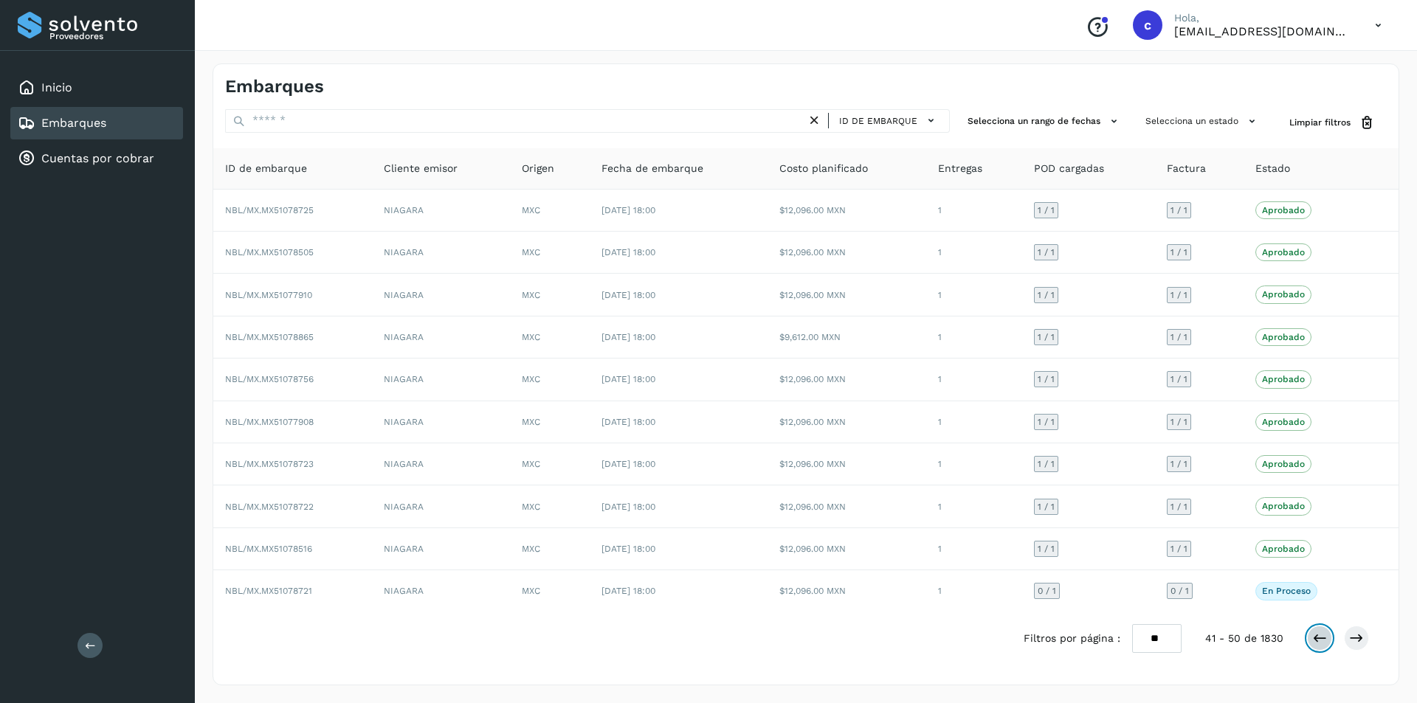
click at [1317, 635] on icon at bounding box center [1319, 638] width 15 height 15
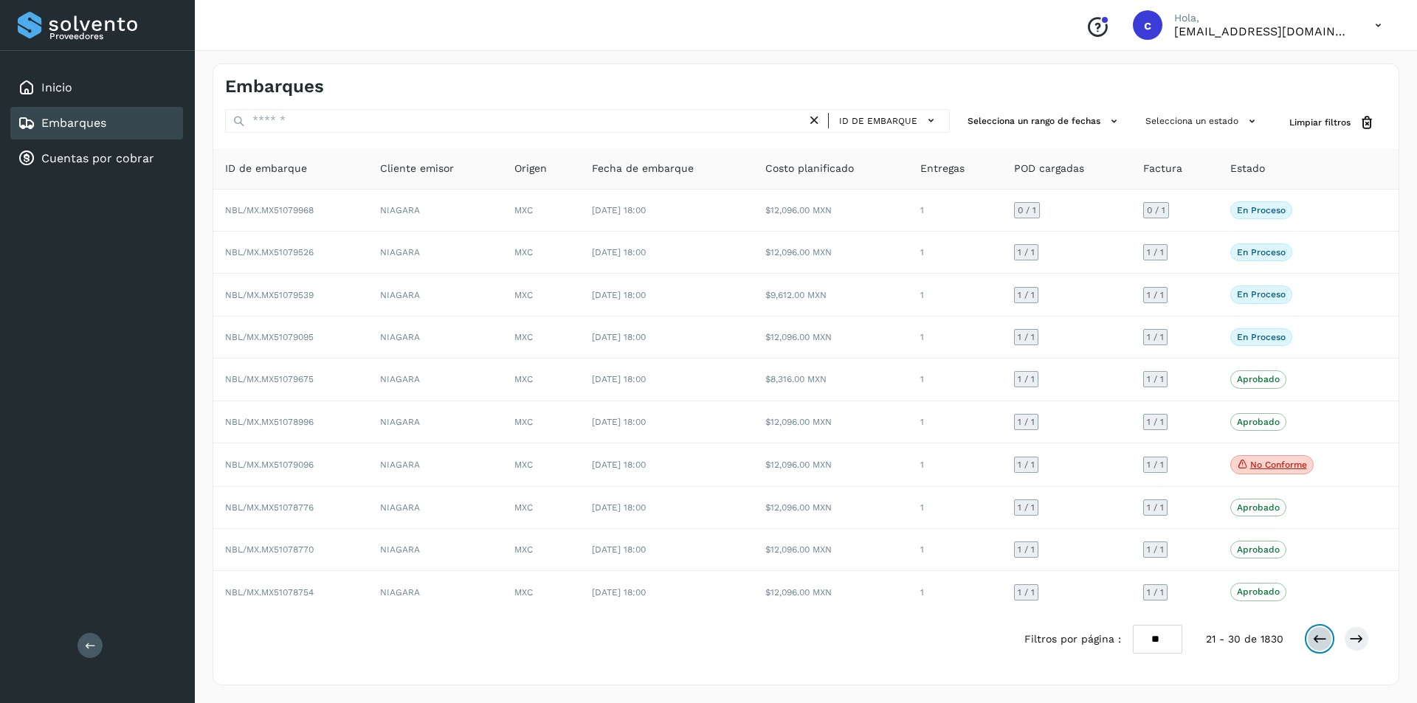
click at [1317, 635] on icon at bounding box center [1319, 639] width 15 height 15
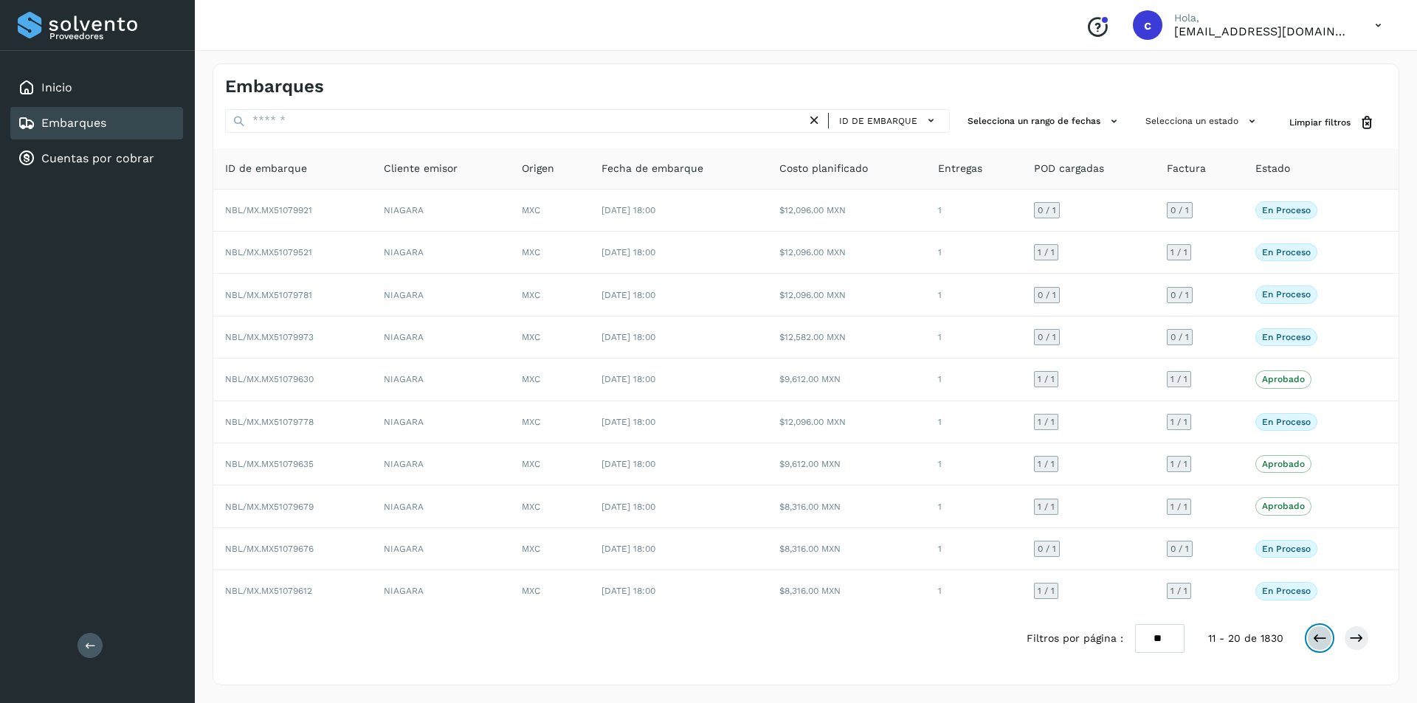
click at [1317, 635] on icon at bounding box center [1319, 638] width 15 height 15
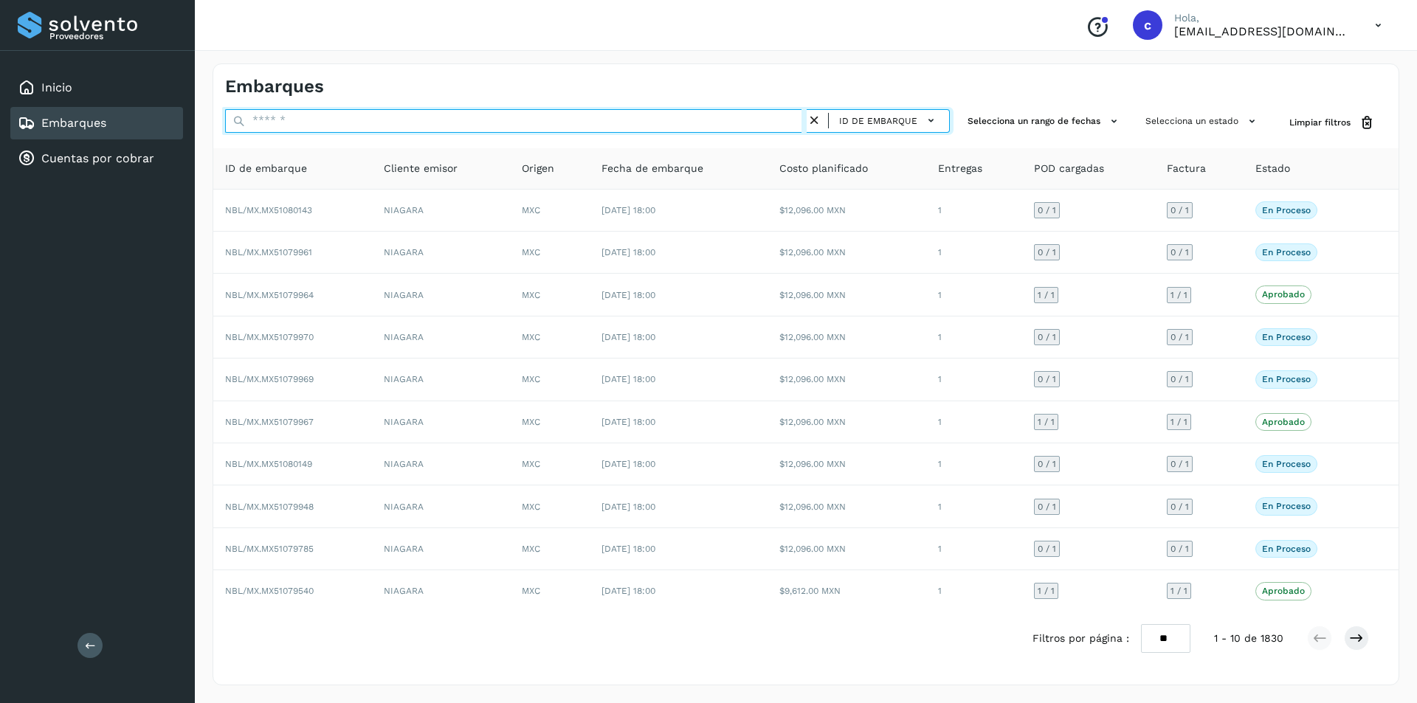
click at [464, 120] on input "text" at bounding box center [516, 121] width 582 height 24
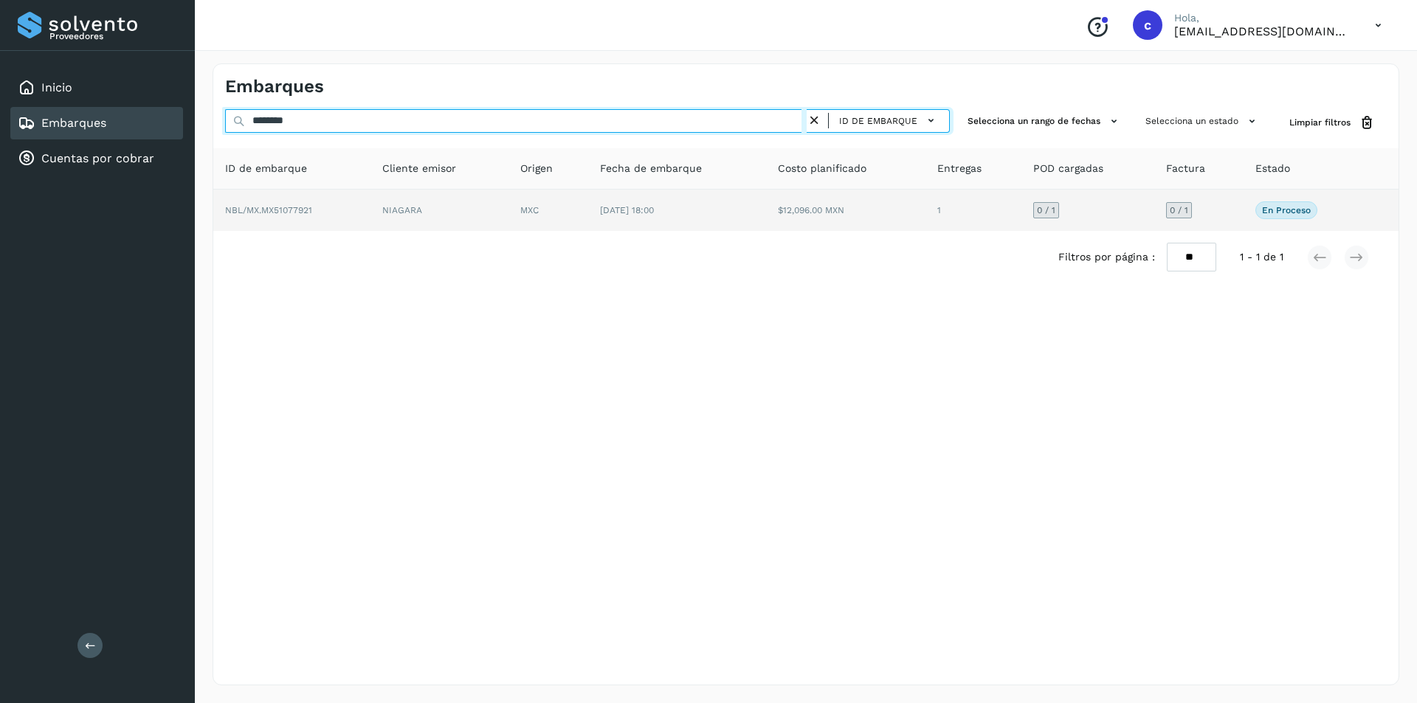
type input "********"
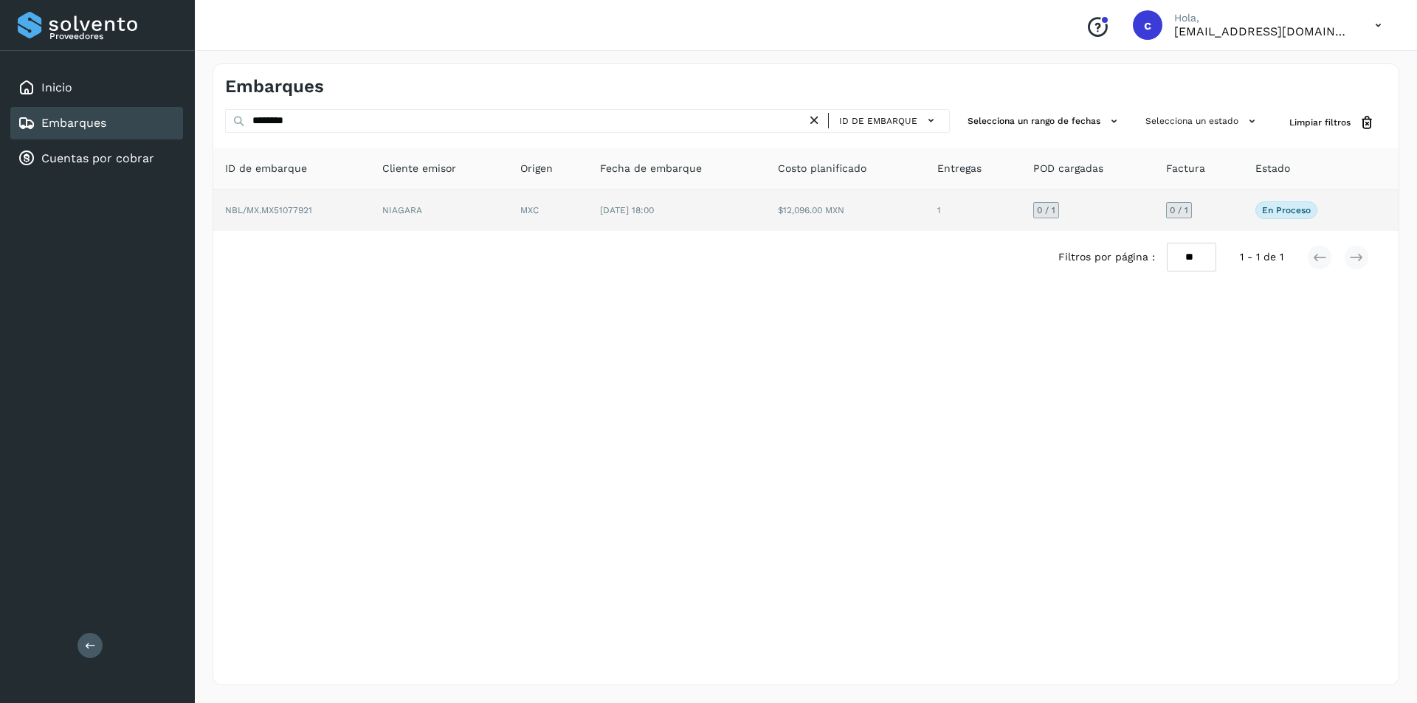
click at [420, 213] on td "NIAGARA" at bounding box center [440, 210] width 138 height 41
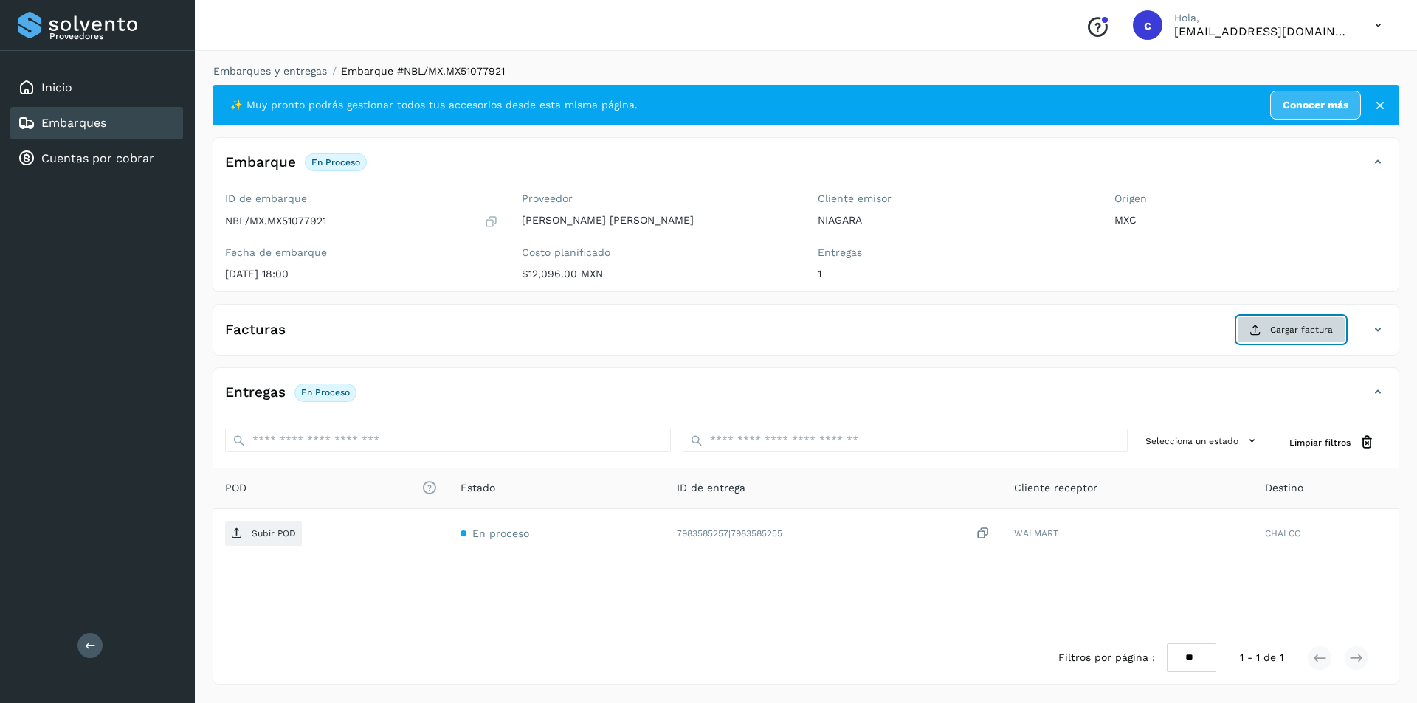
click at [1254, 329] on icon at bounding box center [1256, 330] width 12 height 12
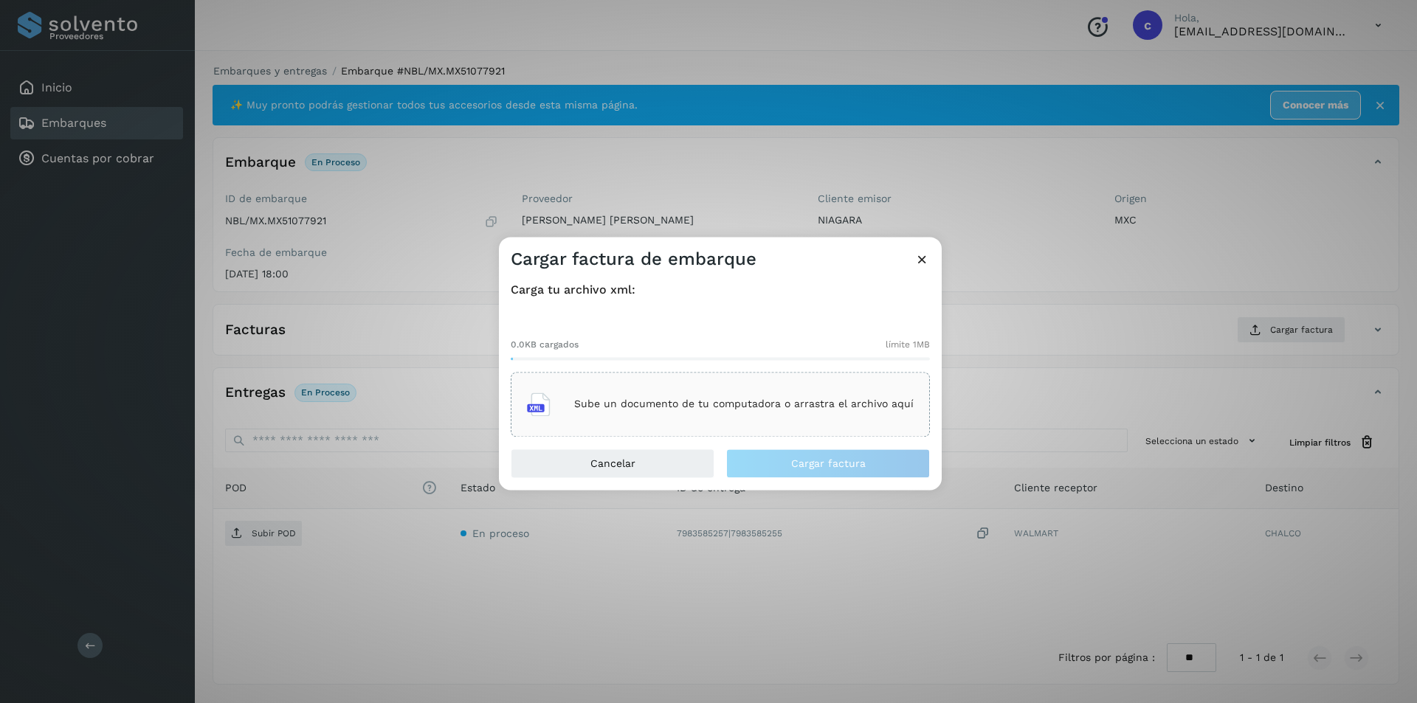
click at [619, 399] on p "Sube un documento de tu computadora o arrastra el archivo aquí" at bounding box center [744, 405] width 340 height 13
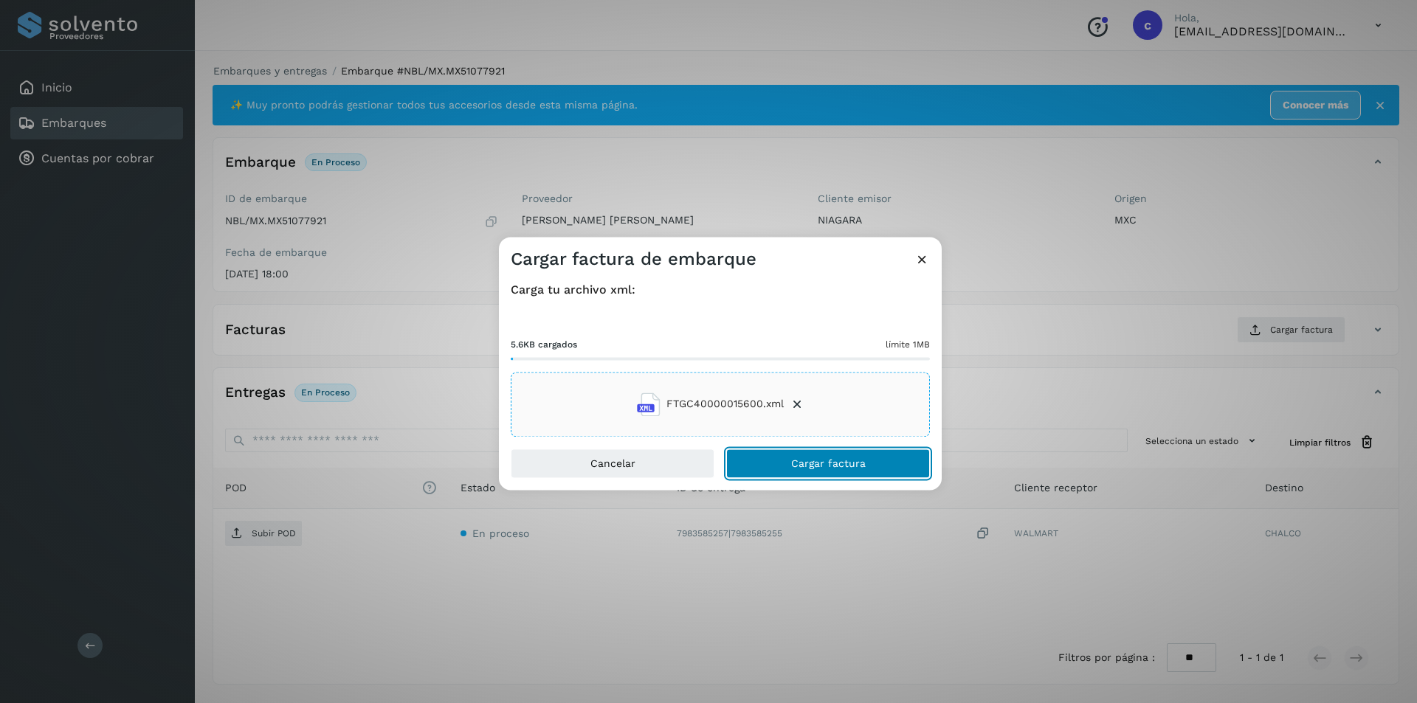
click at [856, 464] on span "Cargar factura" at bounding box center [828, 463] width 75 height 10
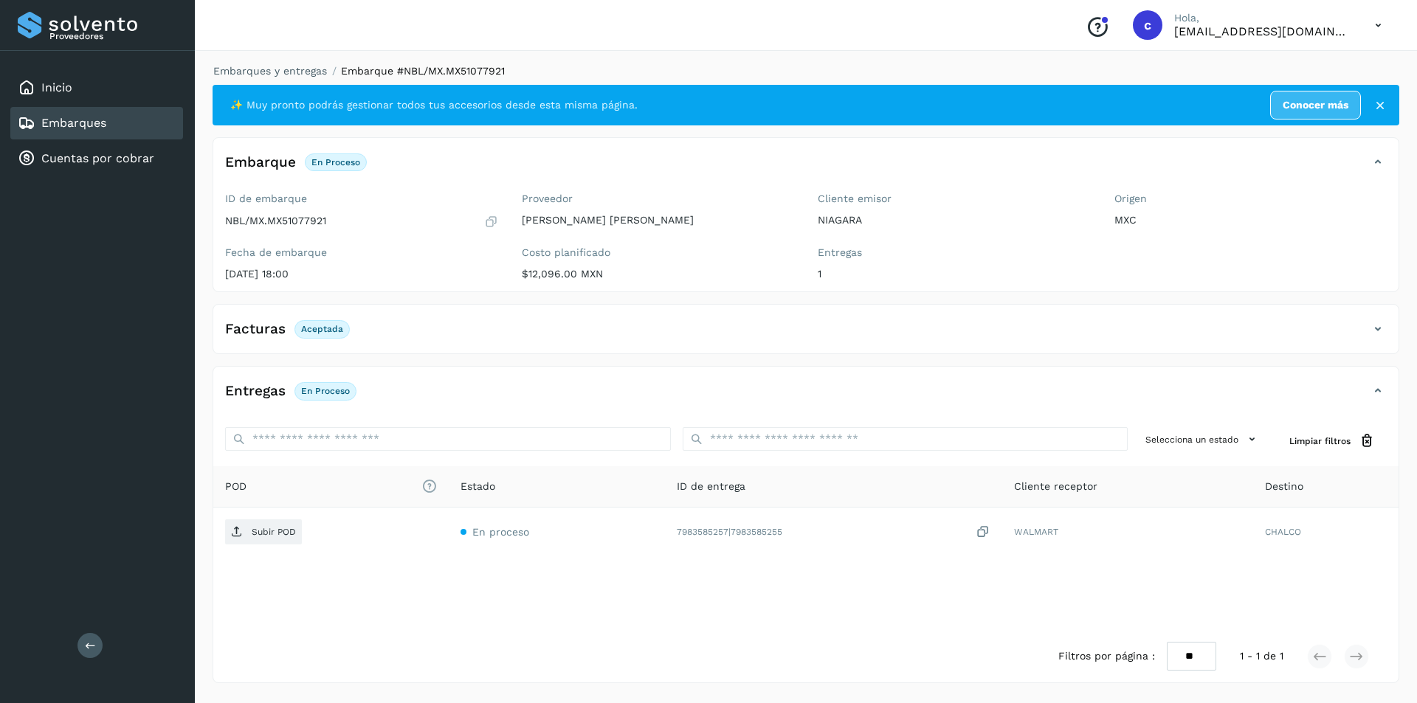
click at [827, 336] on div "Facturas Aceptada" at bounding box center [791, 329] width 1156 height 25
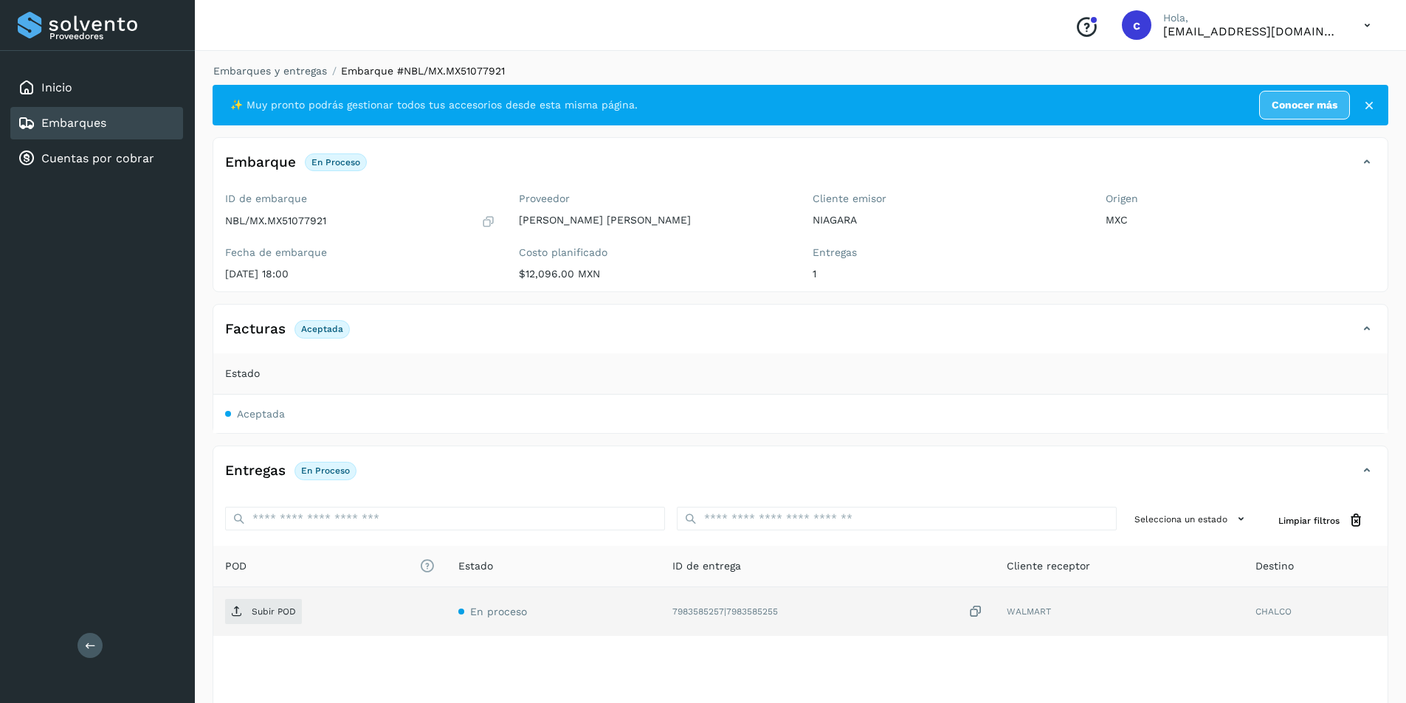
click at [275, 599] on td "Subir POD" at bounding box center [329, 612] width 233 height 49
click at [271, 607] on p "Subir POD" at bounding box center [274, 612] width 44 height 10
click at [245, 612] on span "Subir POD" at bounding box center [263, 612] width 77 height 24
click at [269, 608] on span "PDF" at bounding box center [249, 612] width 49 height 24
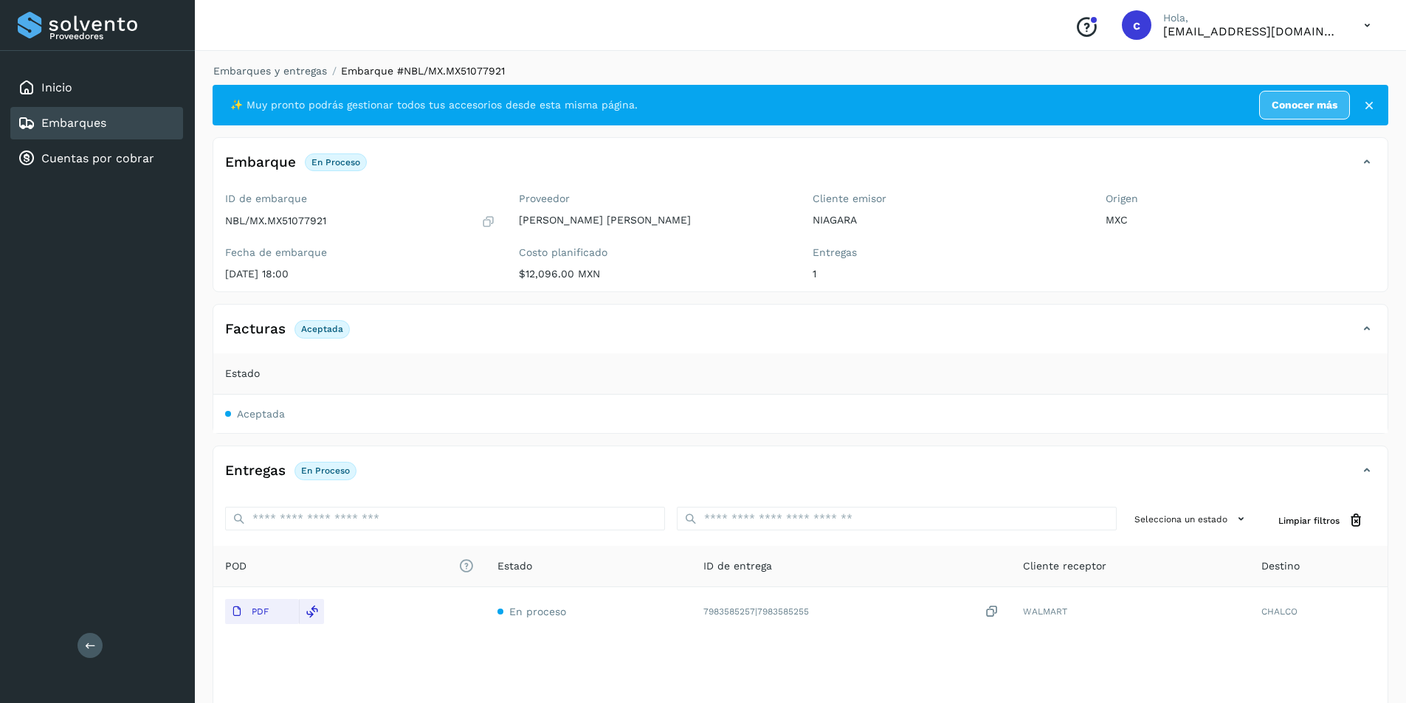
click at [128, 128] on div "Embarques" at bounding box center [96, 123] width 173 height 32
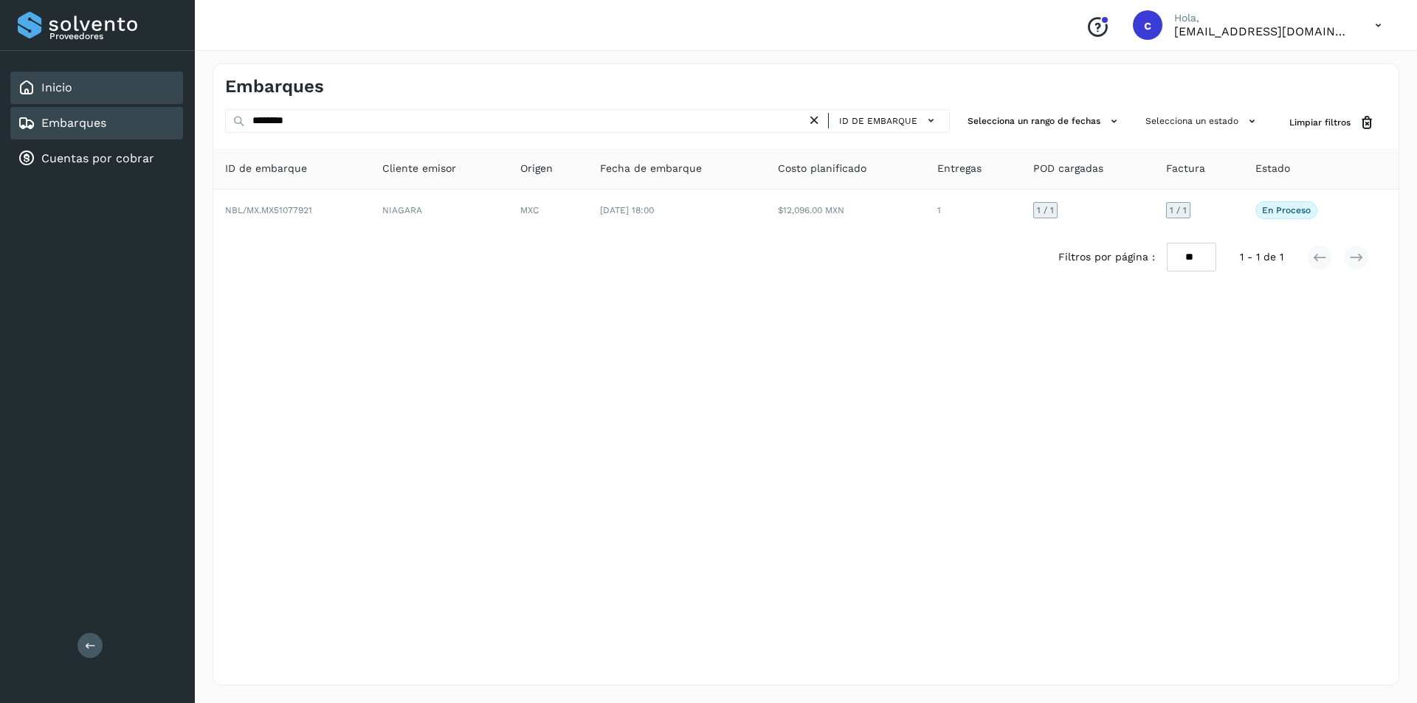
click at [131, 83] on div "Inicio" at bounding box center [96, 88] width 173 height 32
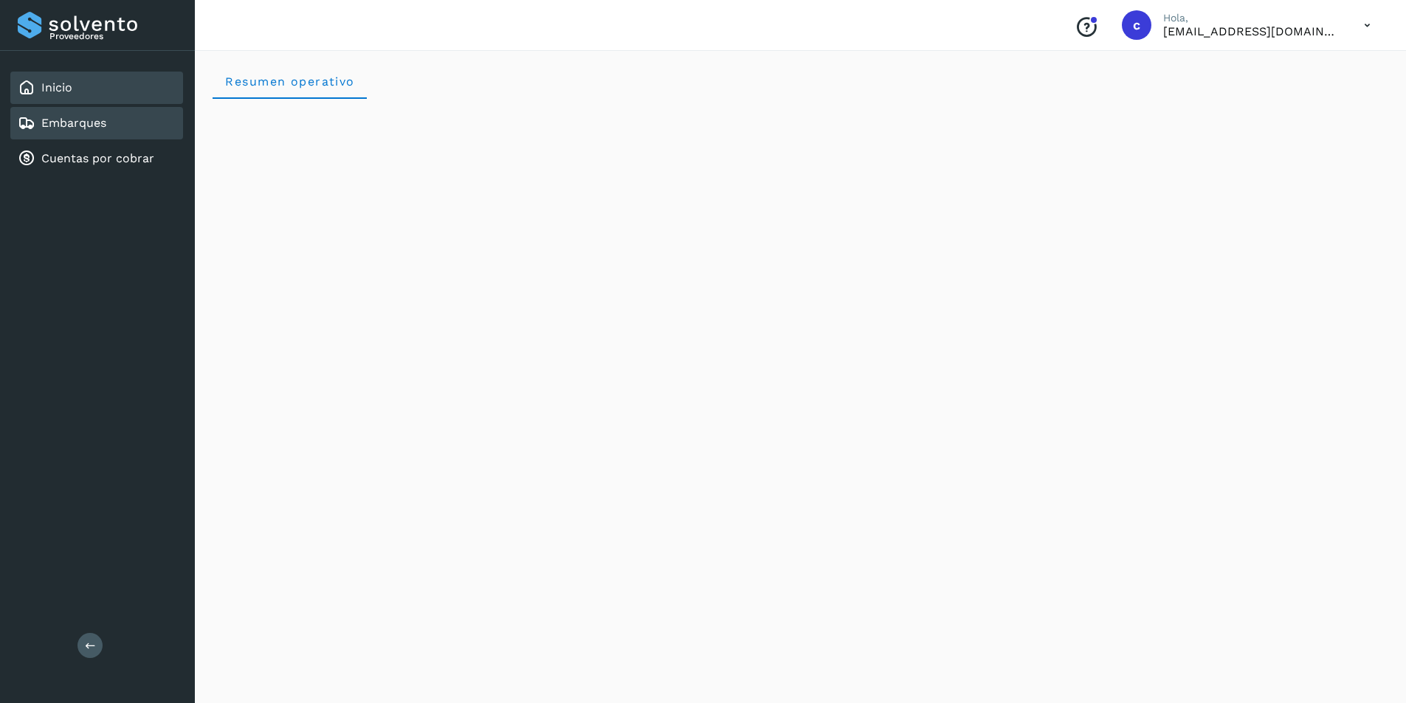
click at [97, 122] on link "Embarques" at bounding box center [73, 123] width 65 height 14
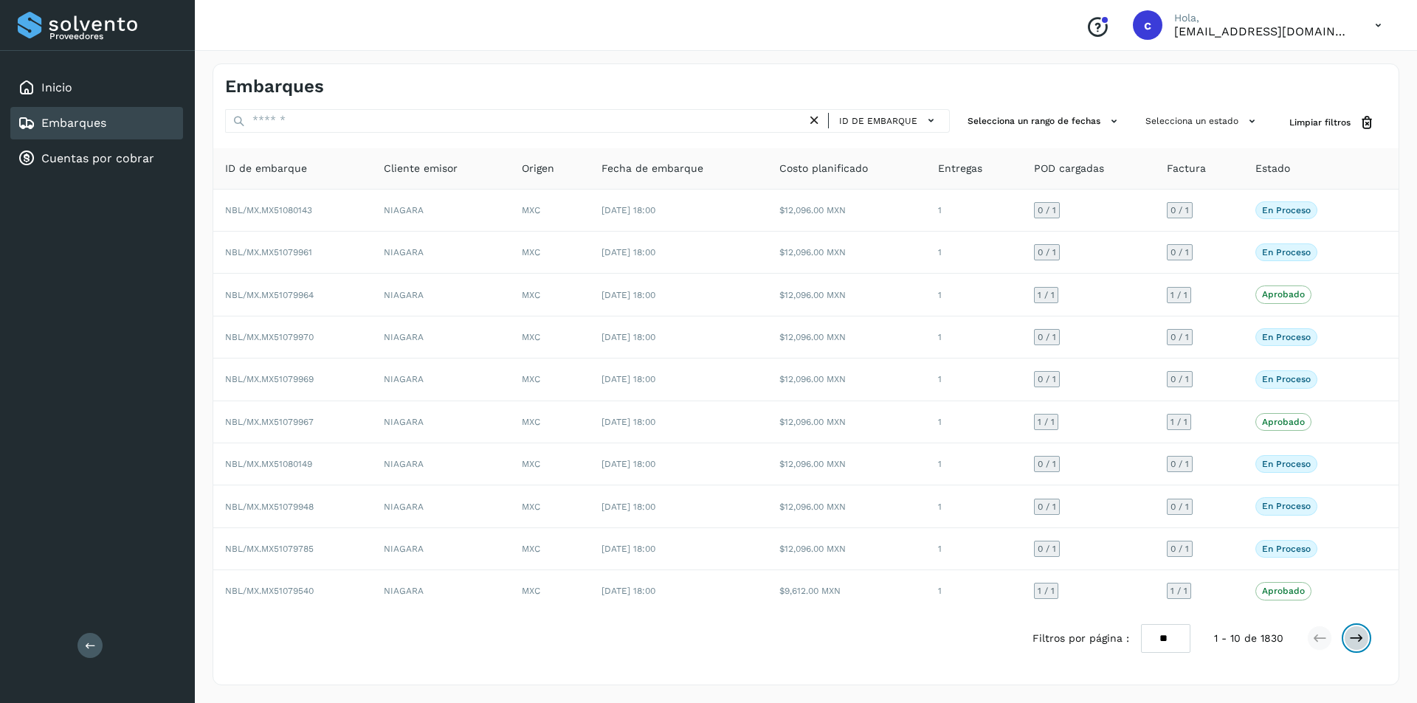
click at [1362, 641] on icon at bounding box center [1356, 638] width 15 height 15
click at [1351, 633] on icon at bounding box center [1356, 638] width 15 height 15
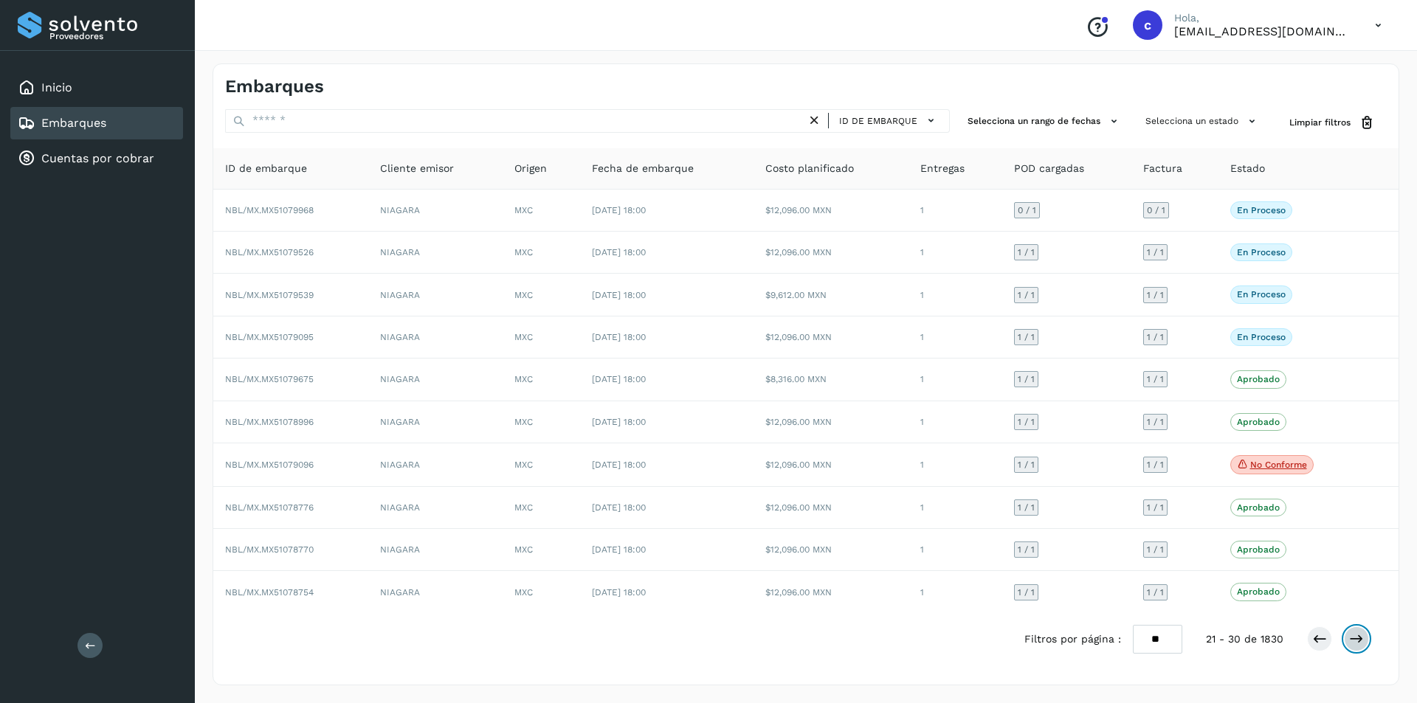
click at [1357, 638] on icon at bounding box center [1356, 639] width 15 height 15
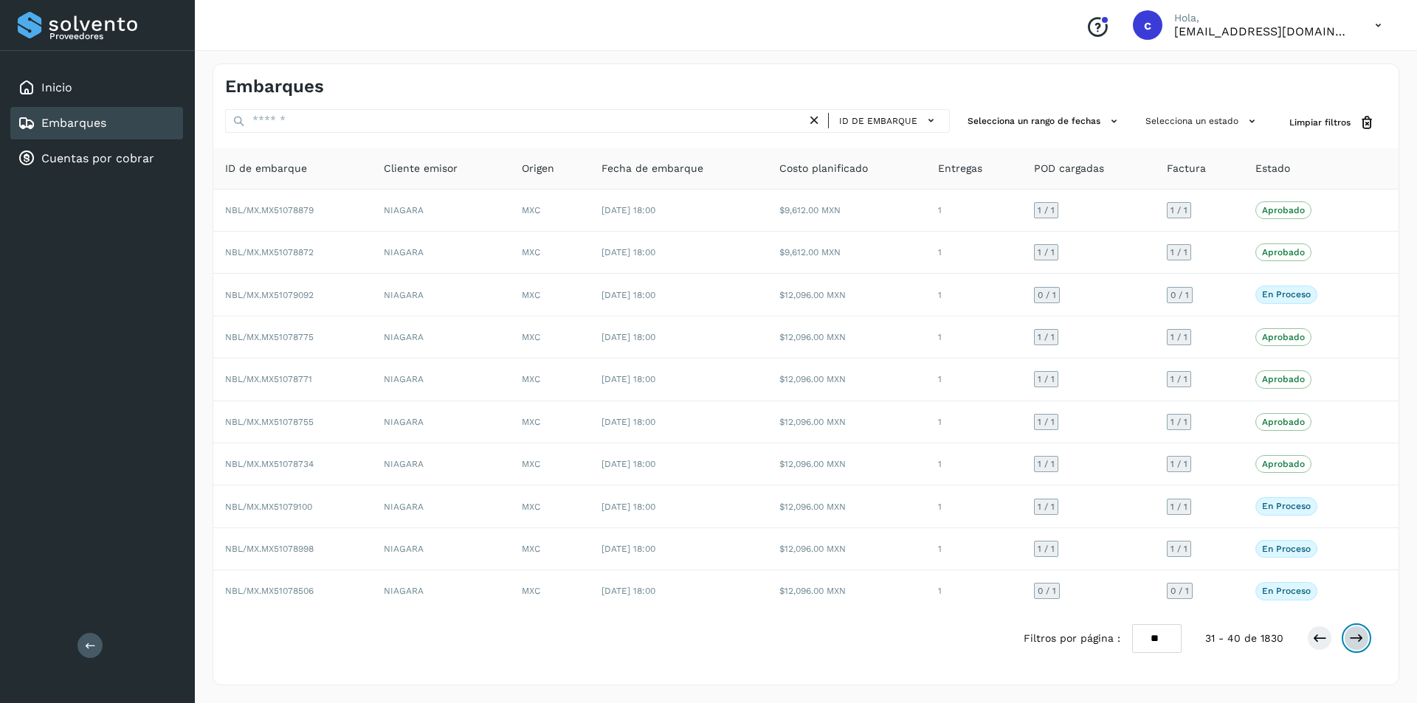
click at [1354, 635] on icon at bounding box center [1356, 638] width 15 height 15
click at [1349, 640] on icon at bounding box center [1356, 638] width 15 height 15
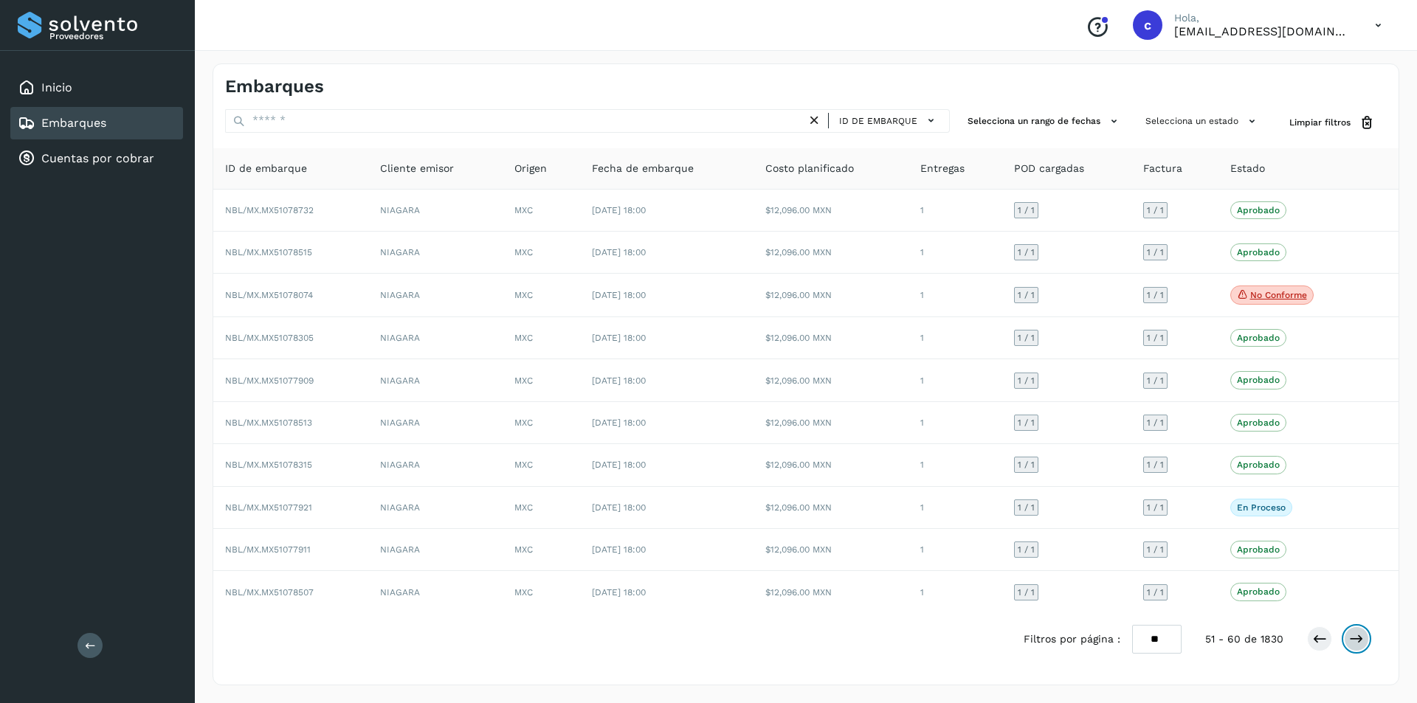
click at [1351, 634] on icon at bounding box center [1356, 639] width 15 height 15
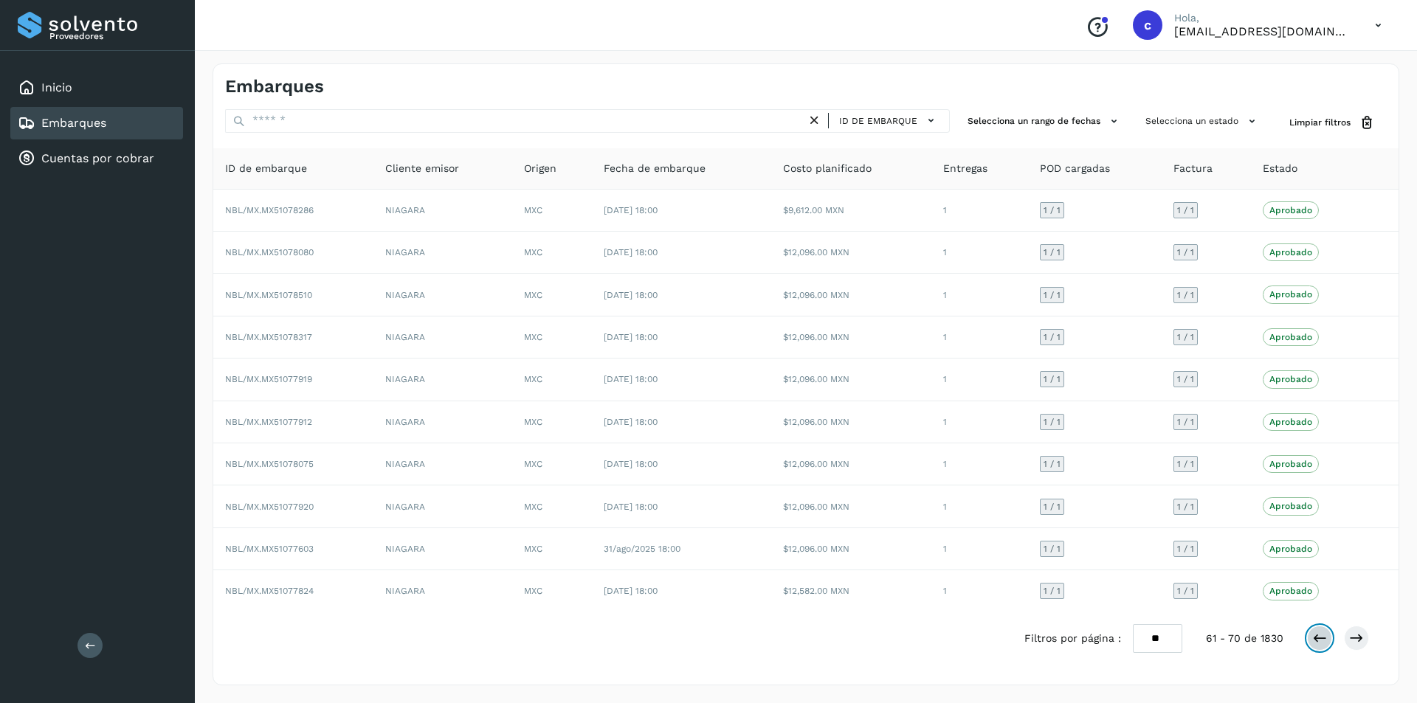
click at [1316, 633] on icon at bounding box center [1319, 638] width 15 height 15
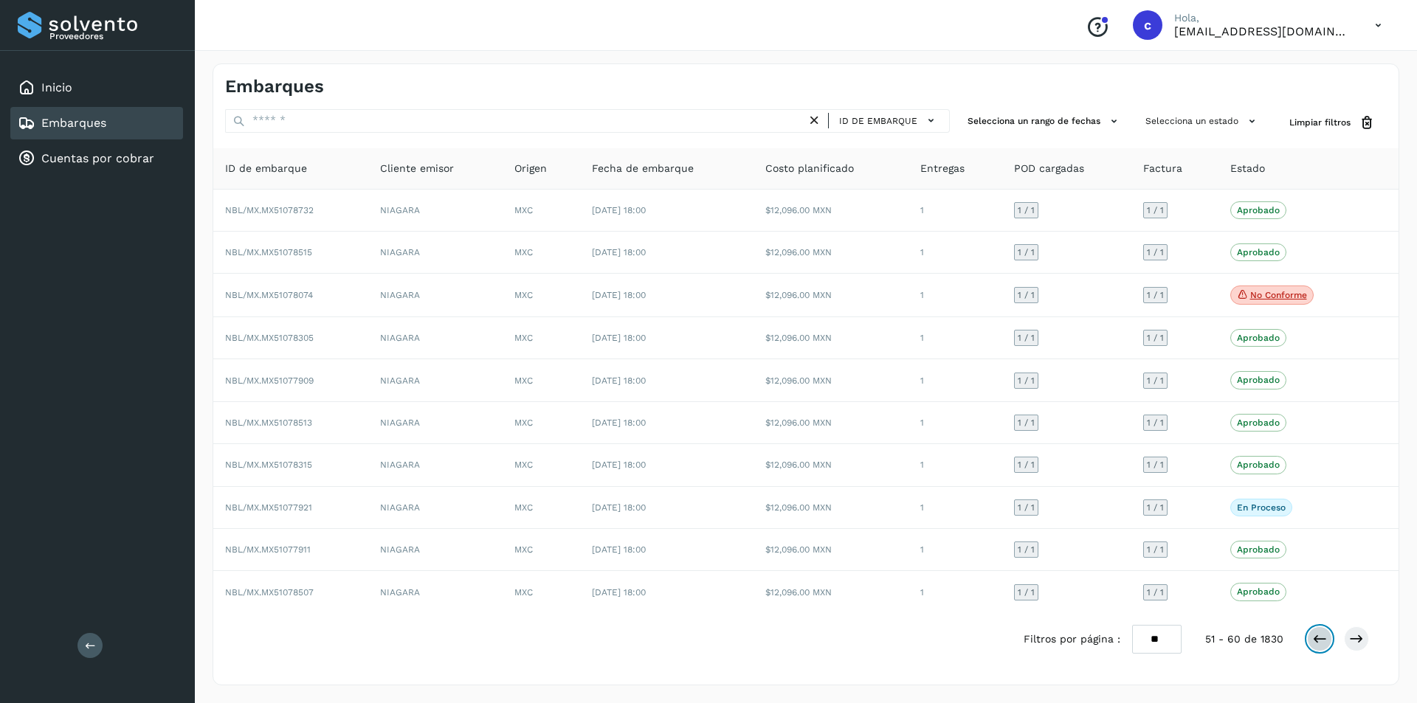
click at [1316, 633] on icon at bounding box center [1319, 639] width 15 height 15
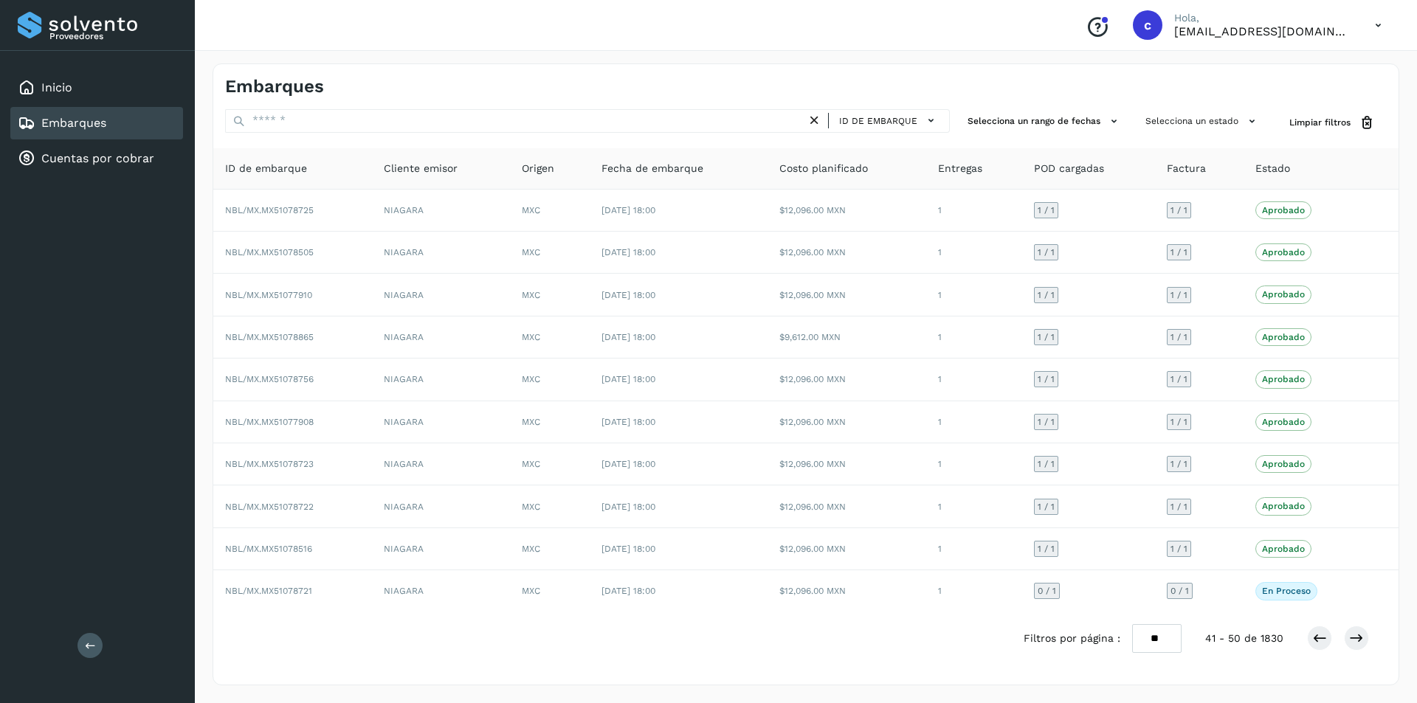
click at [100, 123] on link "Embarques" at bounding box center [73, 123] width 65 height 14
click at [108, 90] on div "Inicio" at bounding box center [96, 88] width 173 height 32
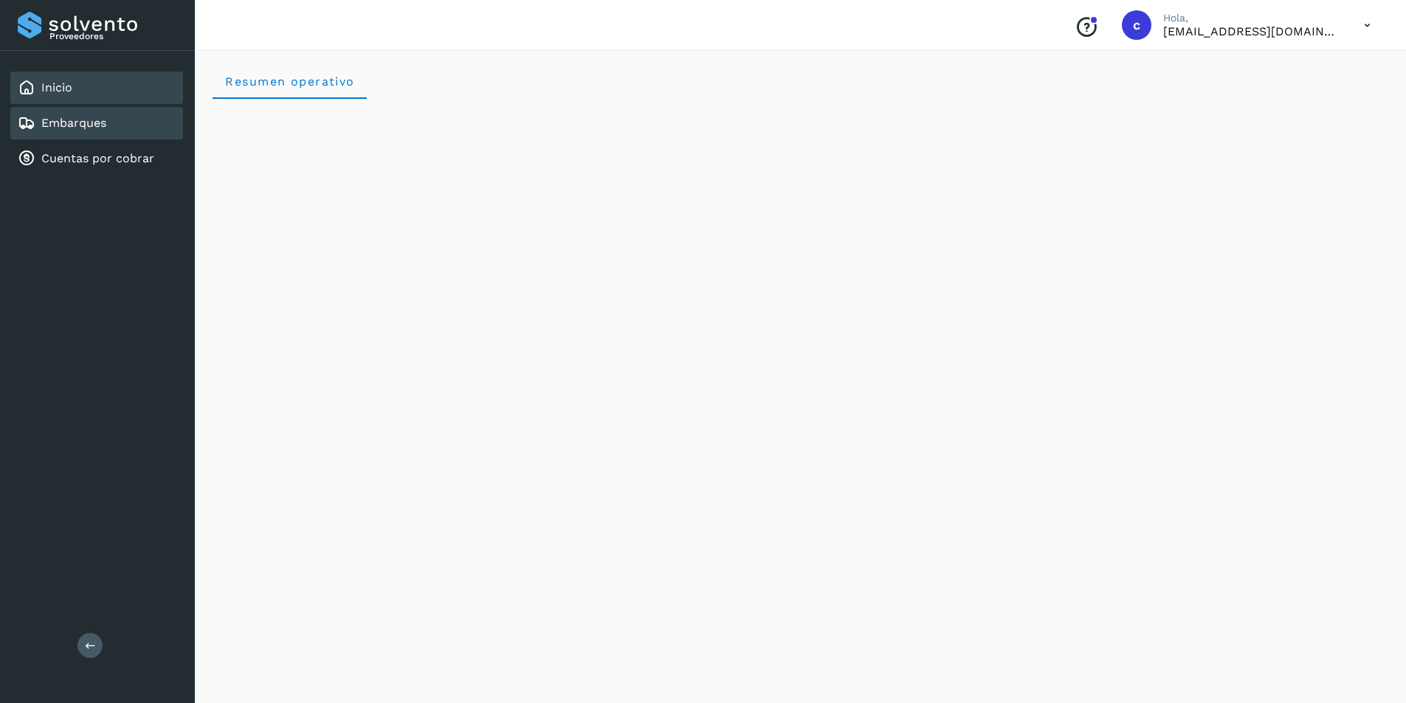
click at [103, 124] on link "Embarques" at bounding box center [73, 123] width 65 height 14
